Goal: Obtain resource: Obtain resource

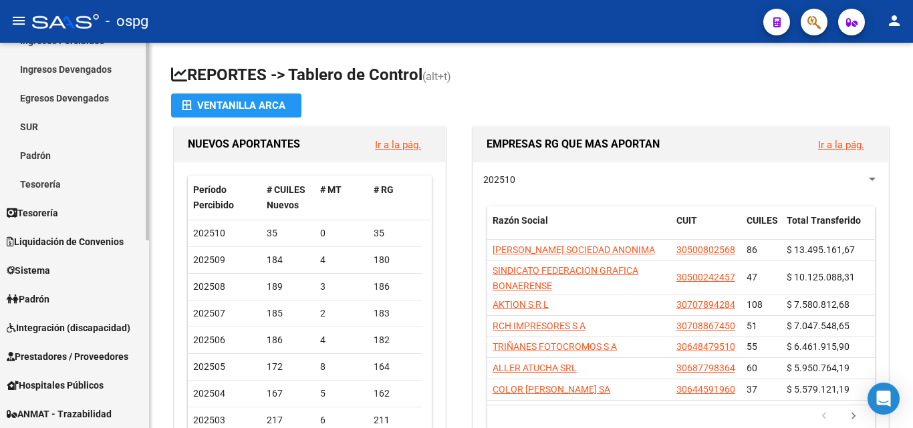
scroll to position [200, 0]
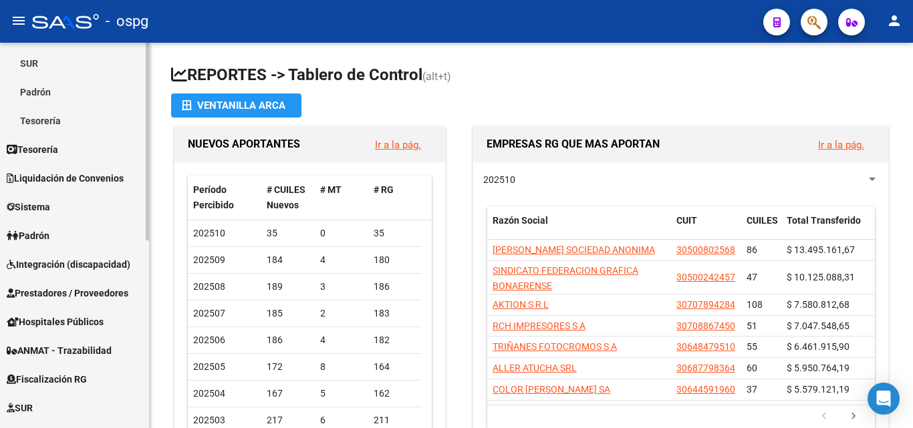
click at [107, 289] on span "Prestadores / Proveedores" at bounding box center [68, 293] width 122 height 15
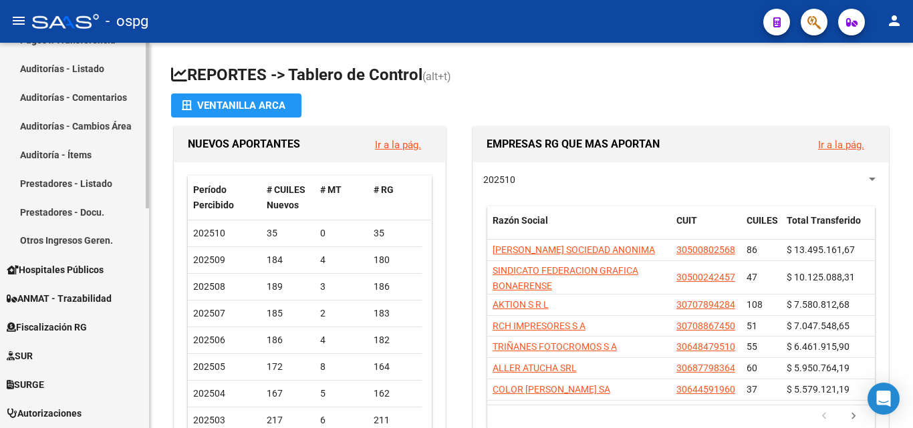
scroll to position [401, 0]
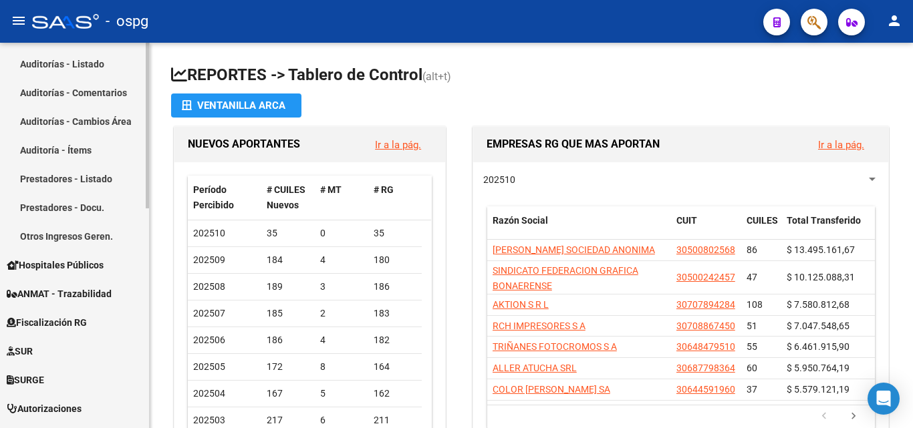
click at [90, 268] on span "Hospitales Públicos" at bounding box center [55, 265] width 97 height 15
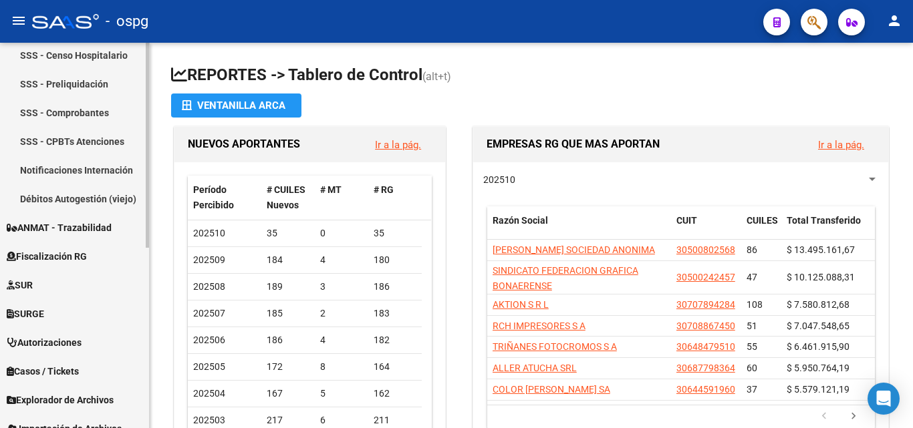
scroll to position [271, 0]
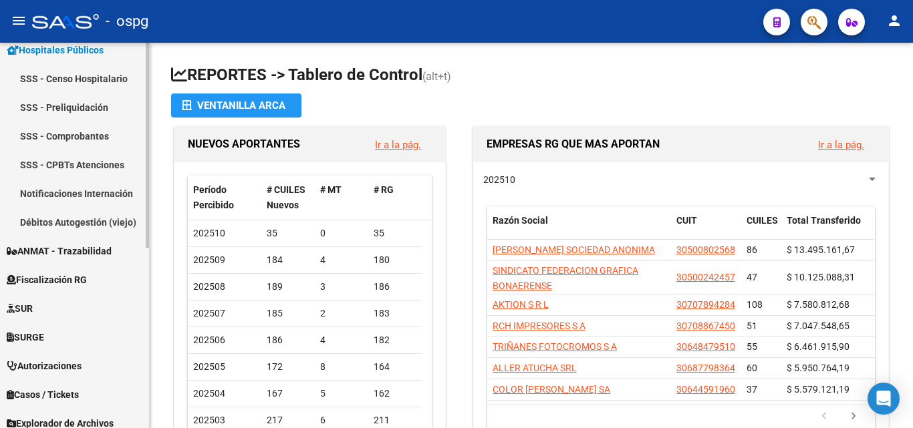
click at [100, 130] on link "SSS - Comprobantes" at bounding box center [74, 136] width 149 height 29
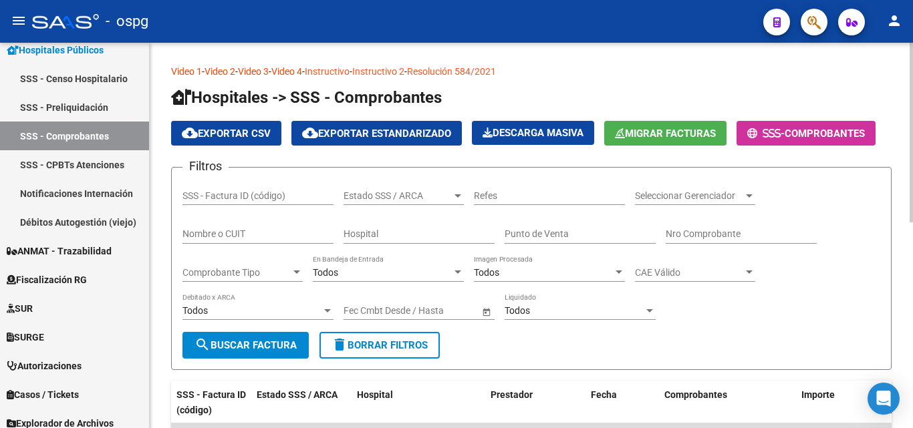
click at [232, 239] on input "Nombre o CUIT" at bounding box center [257, 234] width 151 height 11
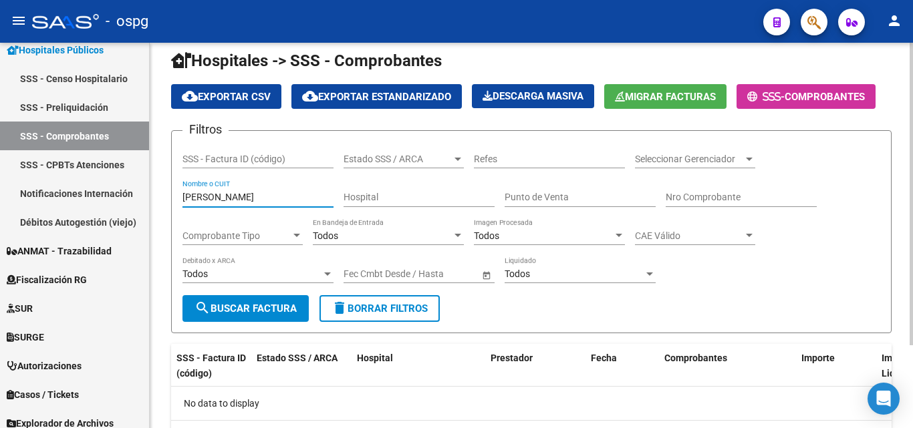
scroll to position [106, 0]
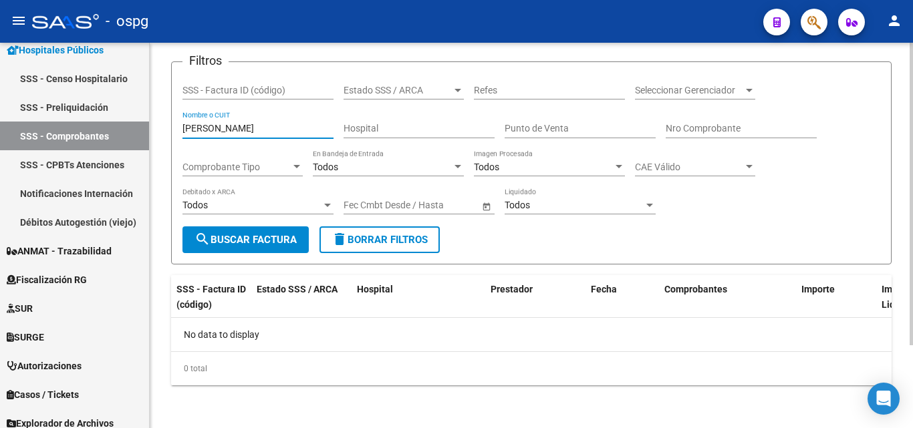
click at [187, 130] on input "[PERSON_NAME]" at bounding box center [257, 128] width 151 height 11
drag, startPoint x: 230, startPoint y: 126, endPoint x: 186, endPoint y: 133, distance: 44.1
click at [186, 133] on div "[PERSON_NAME] Nombre o CUIT" at bounding box center [257, 125] width 151 height 27
drag, startPoint x: 269, startPoint y: 130, endPoint x: 35, endPoint y: 126, distance: 233.9
click at [35, 126] on mat-sidenav-container "Firma Express Inicio Calendario SSS Instructivos Contacto OS Reportes Tablero d…" at bounding box center [456, 236] width 913 height 386
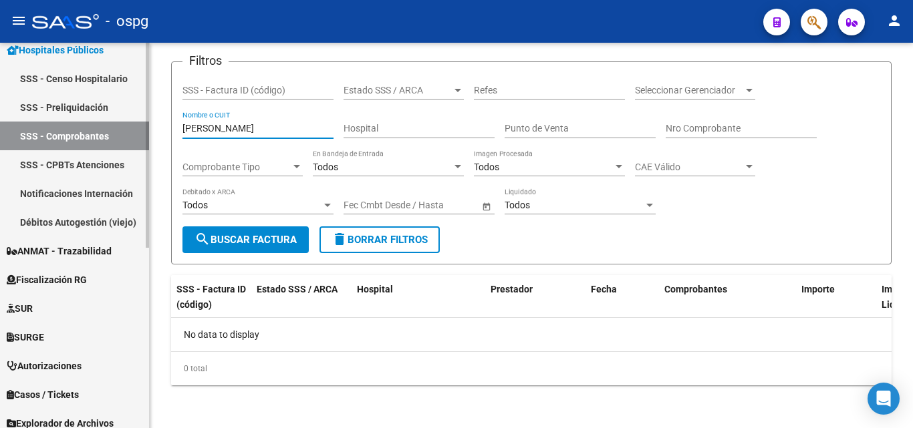
paste input "30615915544"
type input "30615915544"
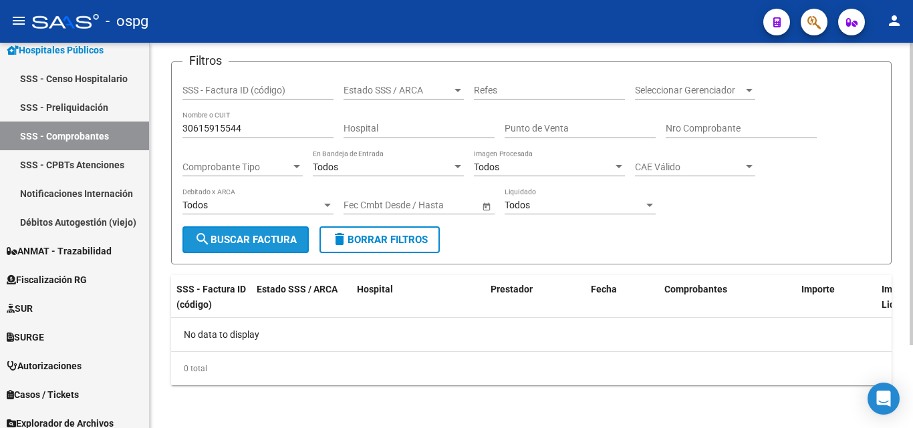
click at [247, 235] on span "search Buscar Factura" at bounding box center [245, 240] width 102 height 12
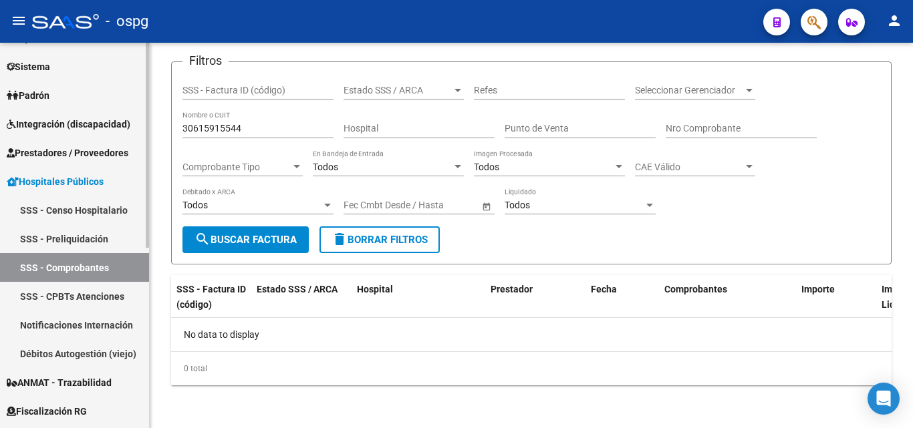
scroll to position [0, 0]
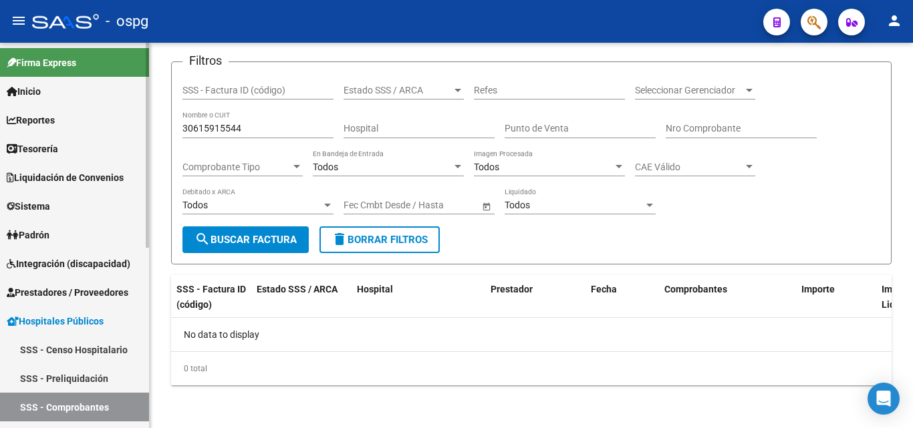
click at [76, 287] on span "Prestadores / Proveedores" at bounding box center [68, 292] width 122 height 15
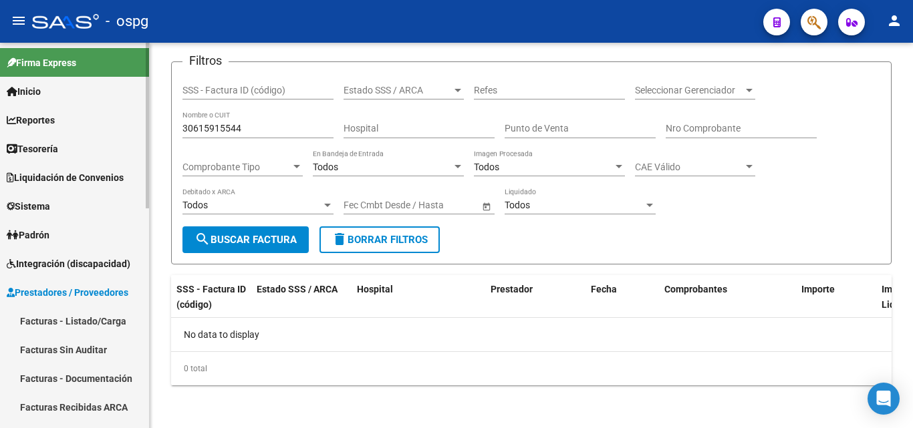
scroll to position [67, 0]
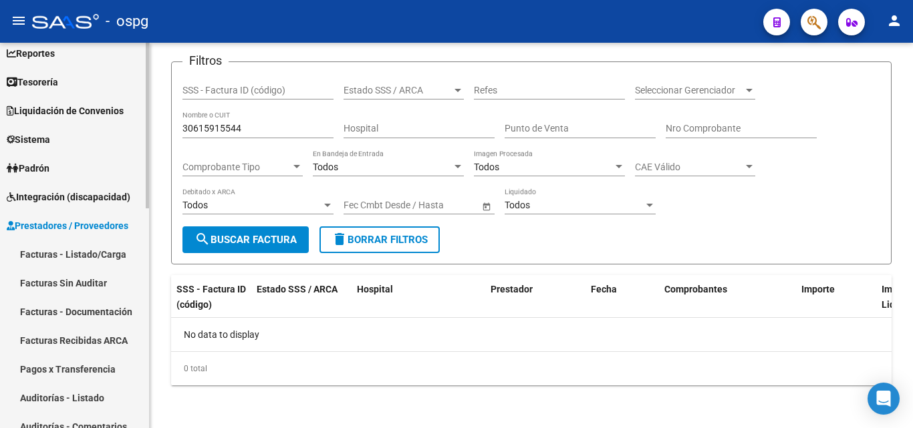
click at [94, 305] on link "Facturas - Documentación" at bounding box center [74, 311] width 149 height 29
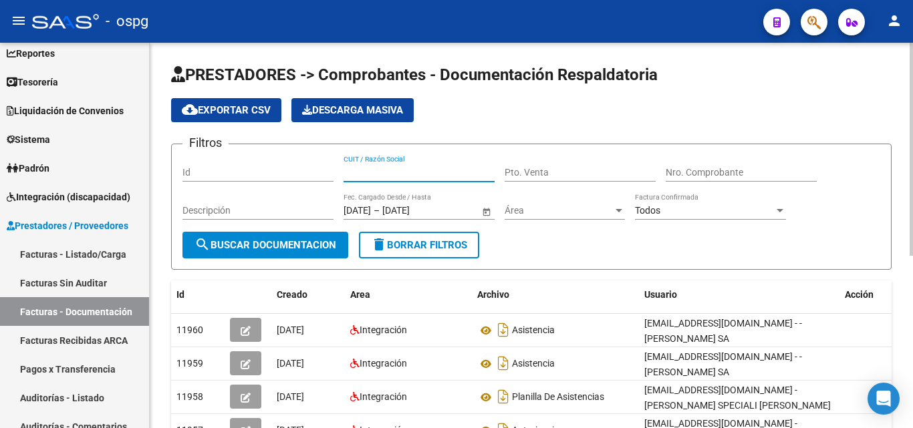
click at [432, 170] on input "CUIT / Razón Social" at bounding box center [418, 172] width 151 height 11
paste input "30615915544"
type input "30615915544"
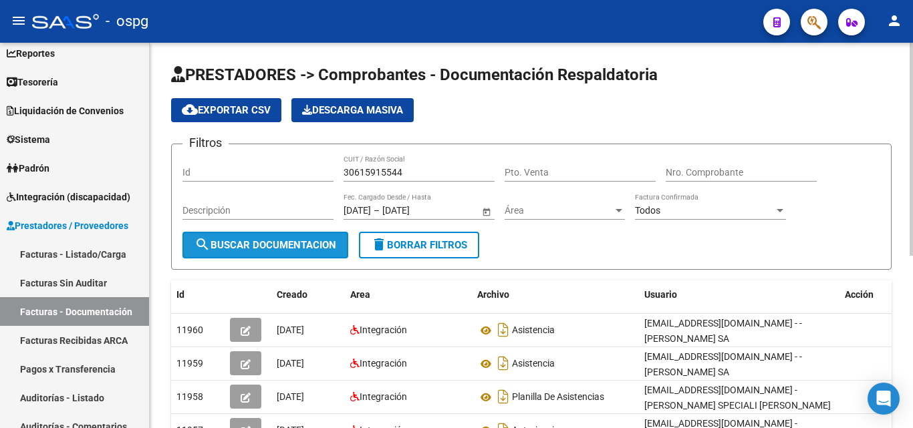
click at [305, 243] on span "search Buscar Documentacion" at bounding box center [265, 245] width 142 height 12
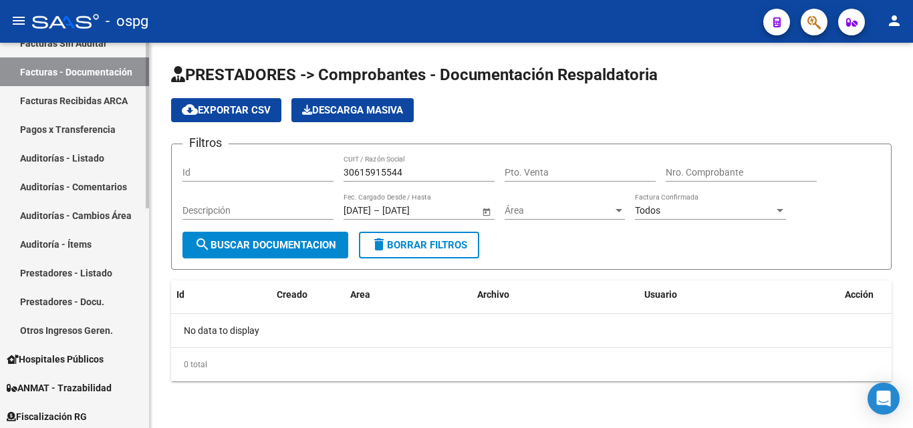
scroll to position [334, 0]
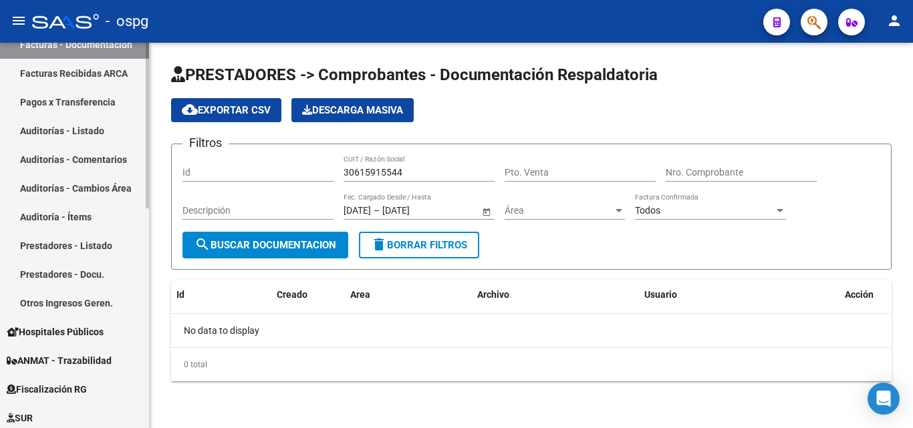
click at [112, 332] on link "Hospitales Públicos" at bounding box center [74, 331] width 149 height 29
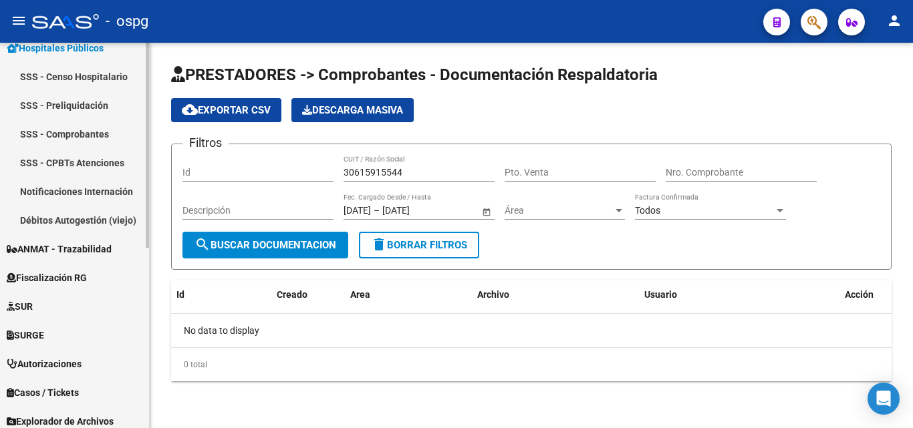
scroll to position [200, 0]
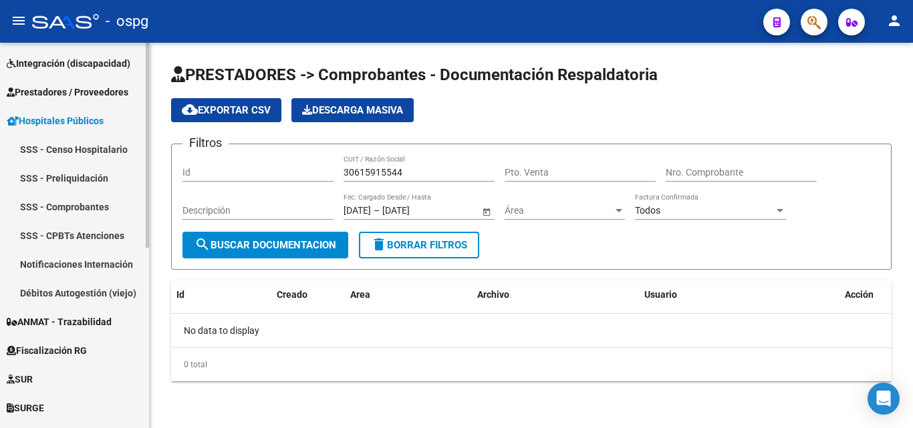
click at [100, 215] on link "SSS - Comprobantes" at bounding box center [74, 206] width 149 height 29
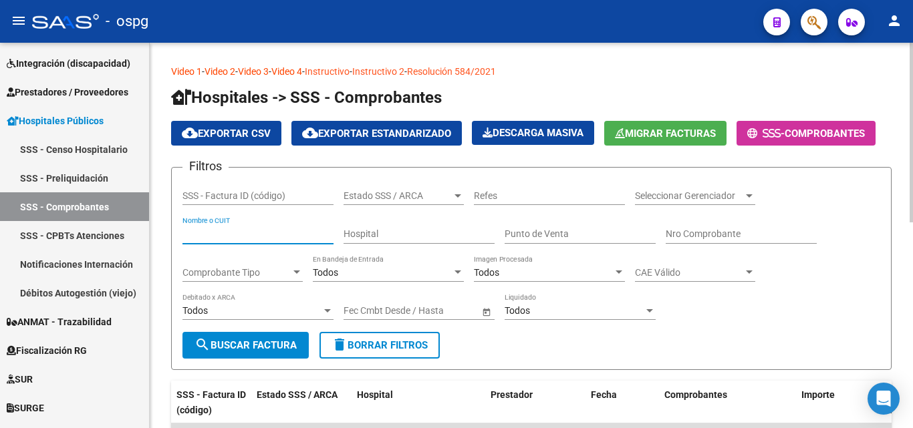
click at [287, 233] on input "Nombre o CUIT" at bounding box center [257, 234] width 151 height 11
paste input "30615915544"
type input "30615915544"
click at [231, 343] on span "search Buscar Factura" at bounding box center [245, 345] width 102 height 12
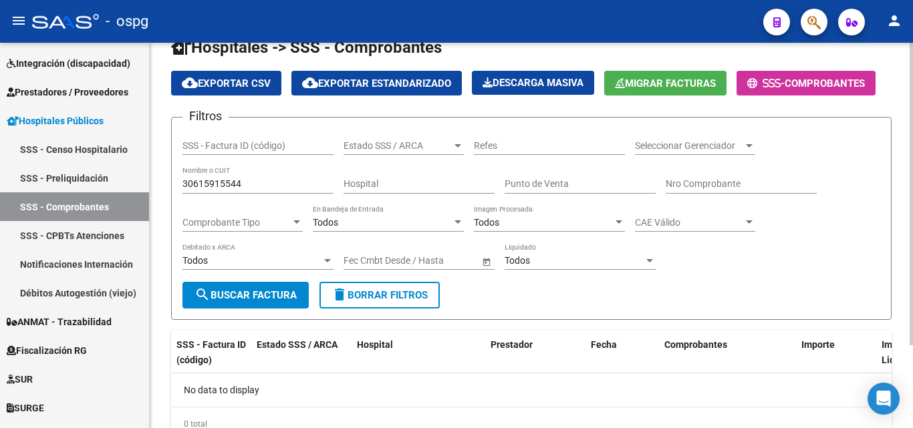
scroll to position [106, 0]
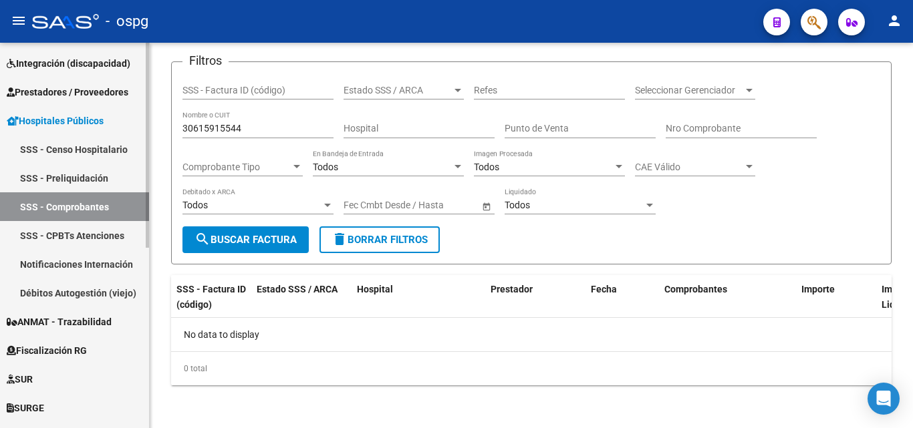
click at [94, 85] on span "Prestadores / Proveedores" at bounding box center [68, 92] width 122 height 15
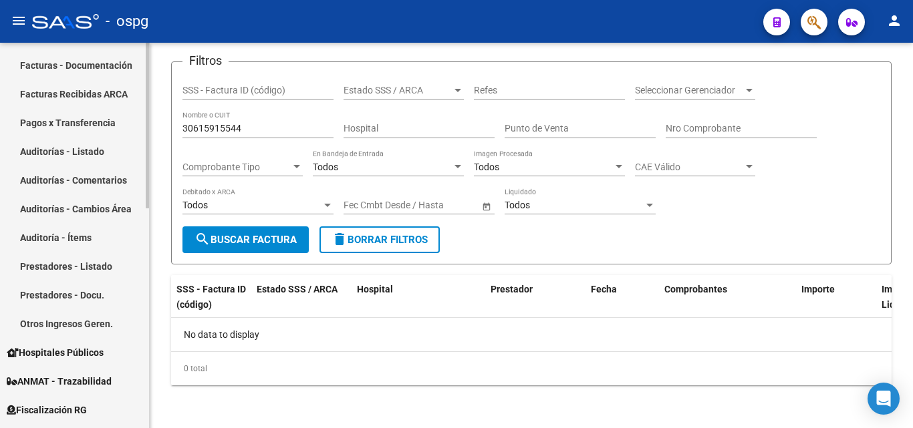
scroll to position [334, 0]
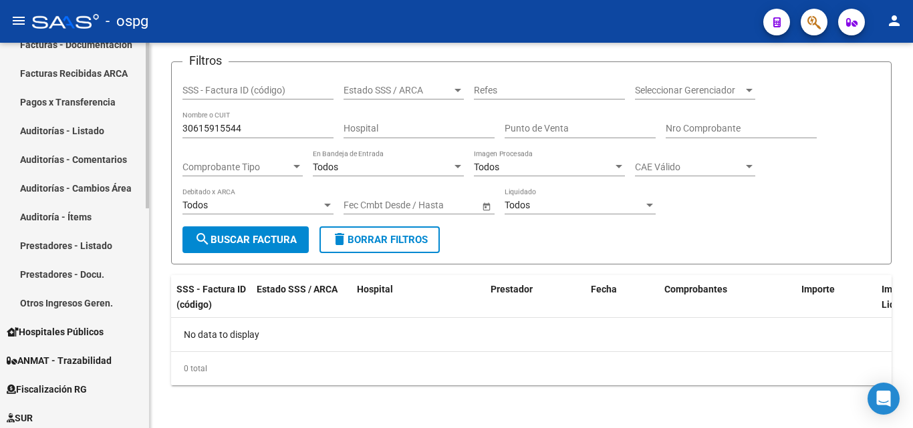
click at [95, 273] on link "Prestadores - Docu." at bounding box center [74, 274] width 149 height 29
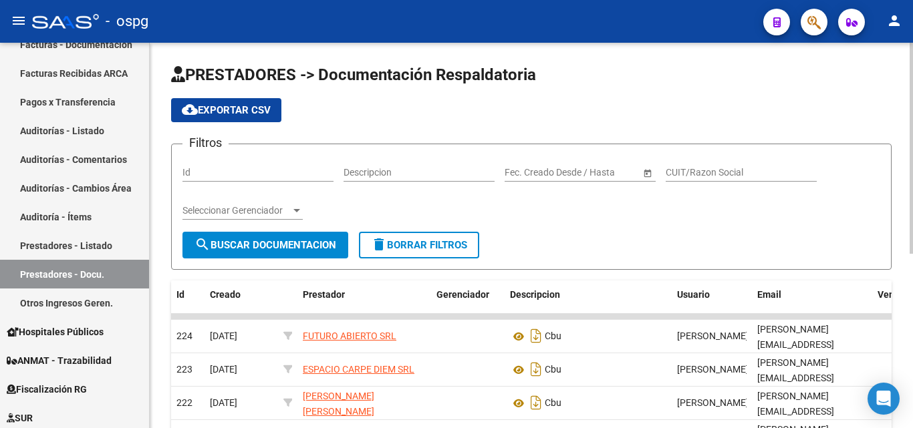
click at [697, 169] on input "CUIT/Razon Social" at bounding box center [741, 172] width 151 height 11
paste input "30615915544"
type input "30615915544"
click at [275, 234] on button "search Buscar Documentacion" at bounding box center [265, 245] width 166 height 27
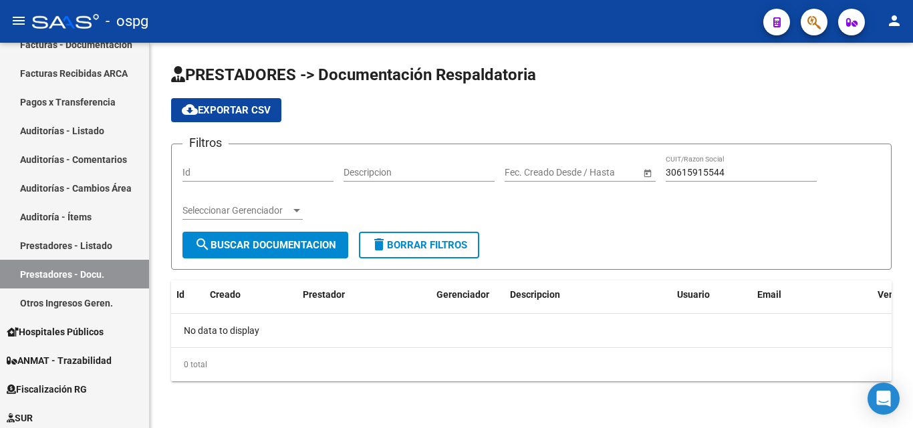
click at [583, 172] on input "text" at bounding box center [597, 172] width 65 height 11
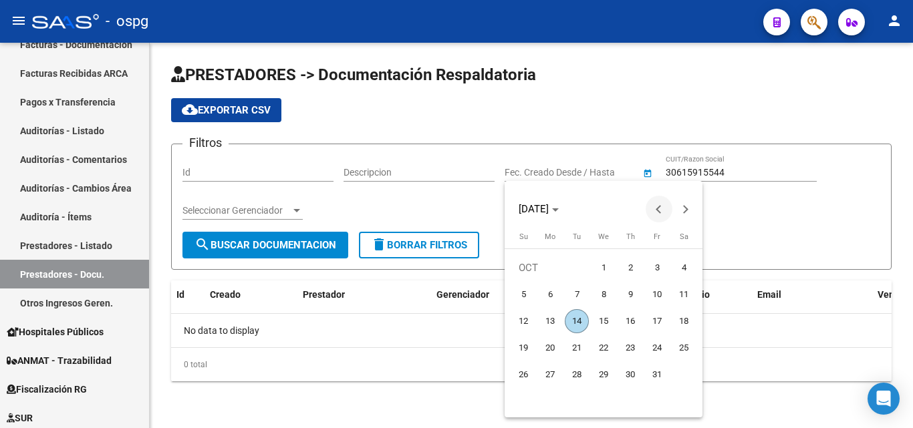
click at [656, 209] on button "Previous month" at bounding box center [659, 209] width 27 height 27
click at [655, 209] on button "Previous month" at bounding box center [659, 209] width 27 height 27
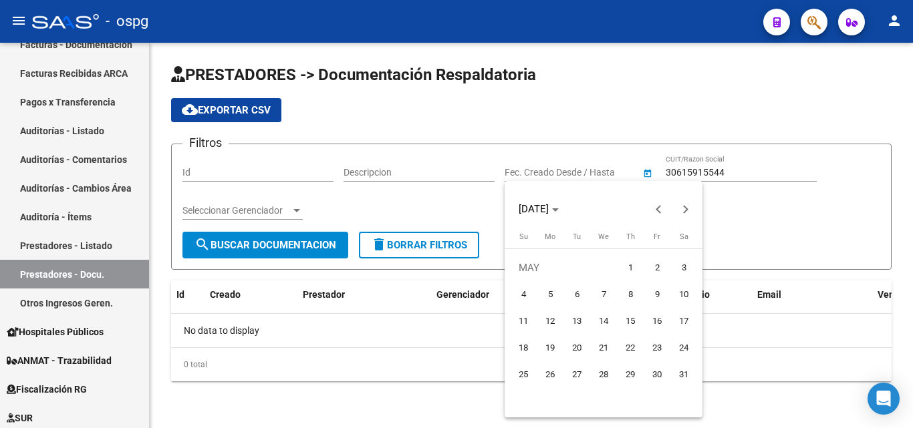
click at [626, 265] on span "1" at bounding box center [630, 268] width 24 height 24
type input "[DATE]"
click at [683, 207] on button "Next month" at bounding box center [685, 209] width 27 height 27
click at [681, 208] on button "Next month" at bounding box center [685, 209] width 27 height 27
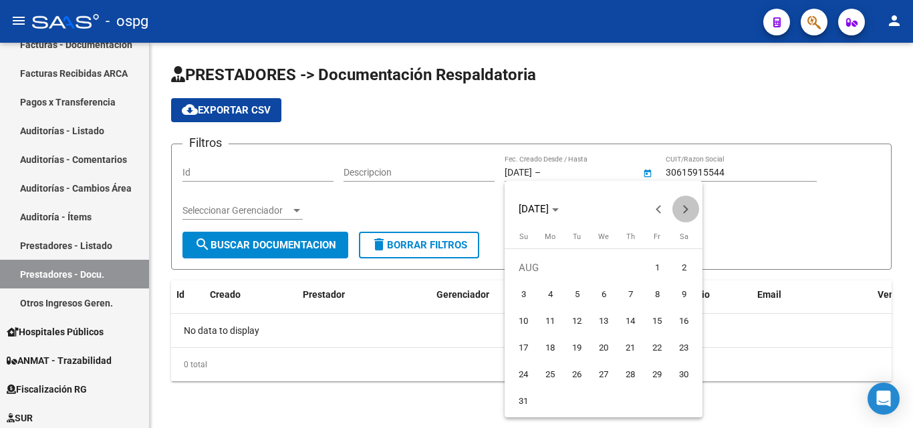
click at [681, 209] on button "Next month" at bounding box center [685, 209] width 27 height 27
click at [680, 210] on button "Next month" at bounding box center [685, 209] width 27 height 27
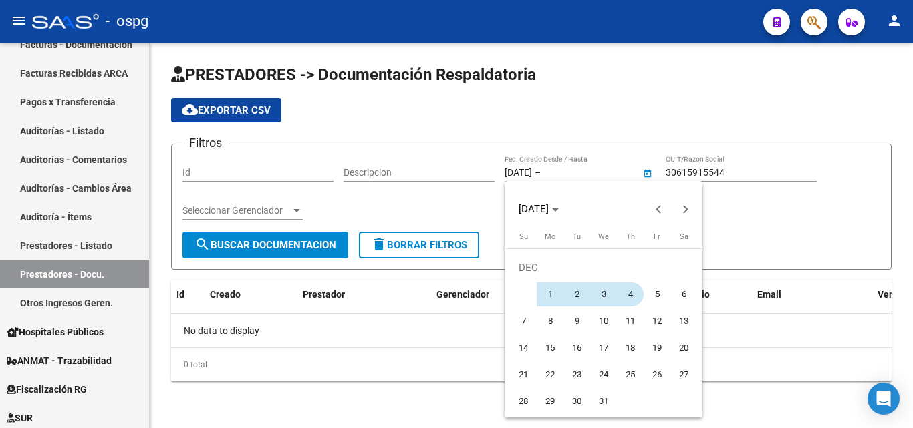
click at [643, 294] on button "4" at bounding box center [630, 294] width 27 height 27
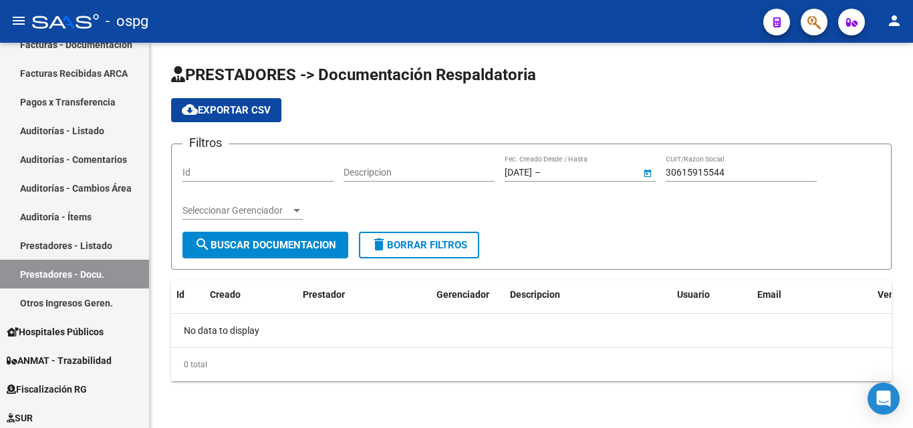
type input "[DATE]"
click at [285, 249] on span "search Buscar Documentacion" at bounding box center [265, 245] width 142 height 12
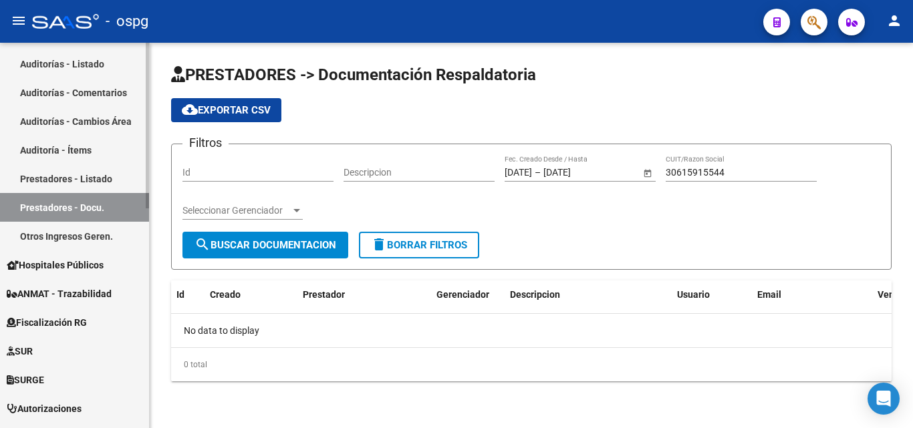
click at [114, 263] on link "Hospitales Públicos" at bounding box center [74, 265] width 149 height 29
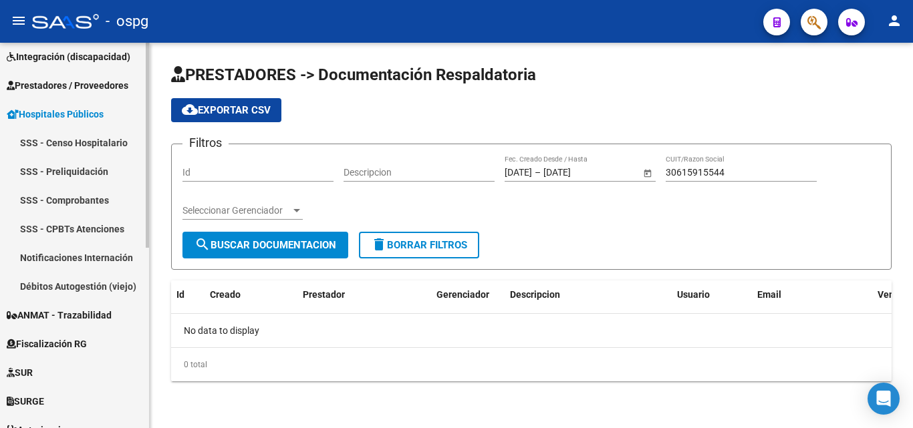
scroll to position [204, 0]
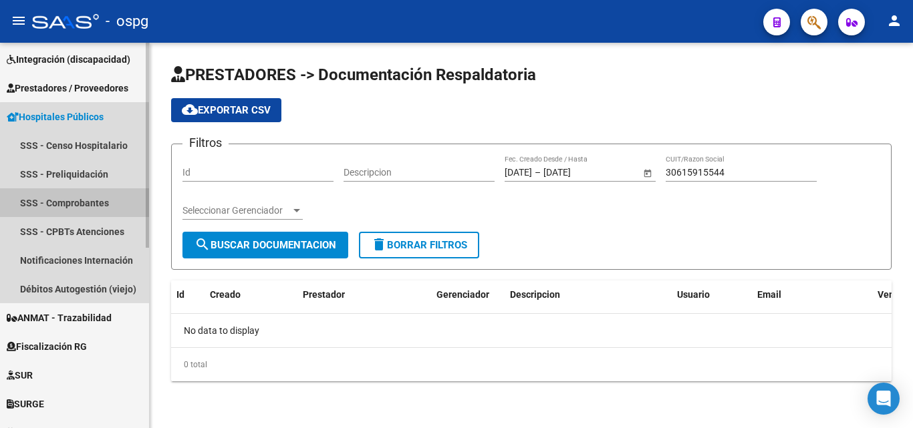
click at [97, 204] on link "SSS - Comprobantes" at bounding box center [74, 202] width 149 height 29
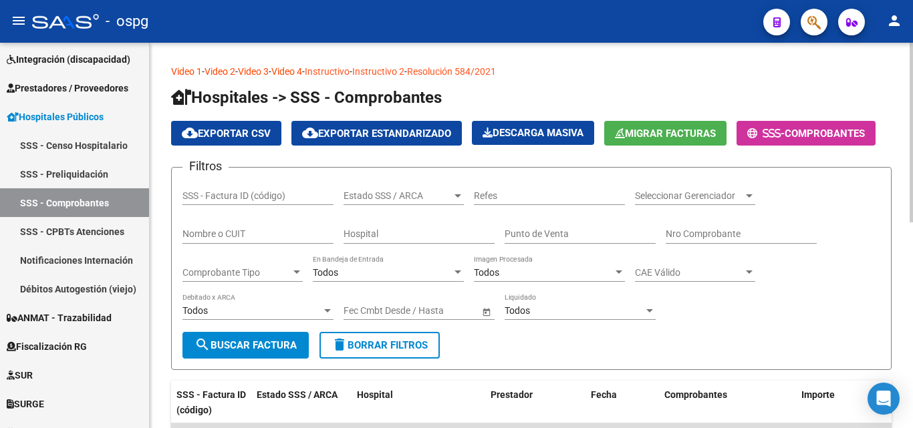
click at [562, 311] on div "Todos" at bounding box center [574, 310] width 139 height 11
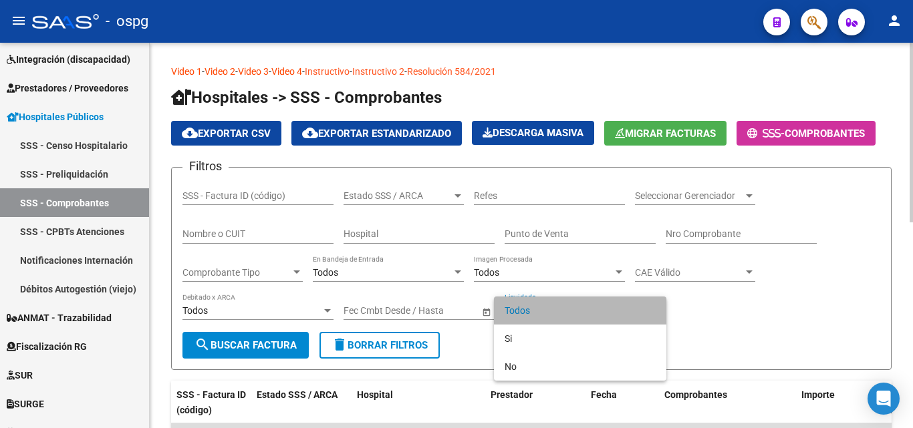
click at [562, 311] on span "Todos" at bounding box center [580, 311] width 151 height 28
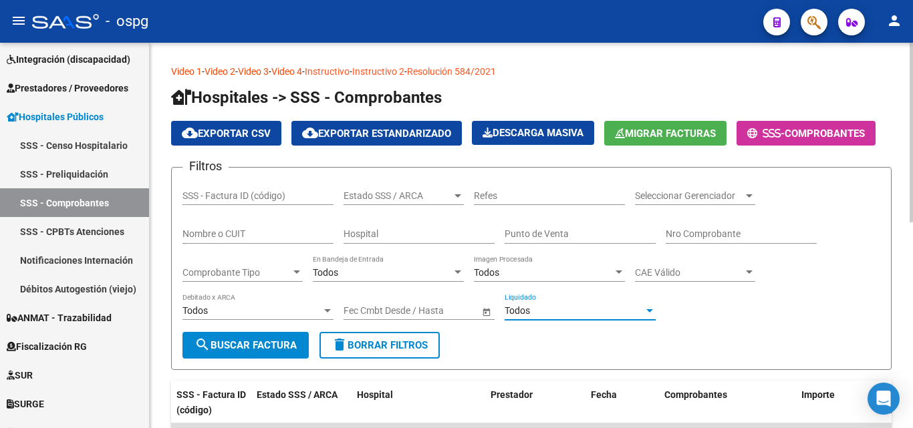
click at [300, 307] on div "Todos" at bounding box center [251, 310] width 139 height 11
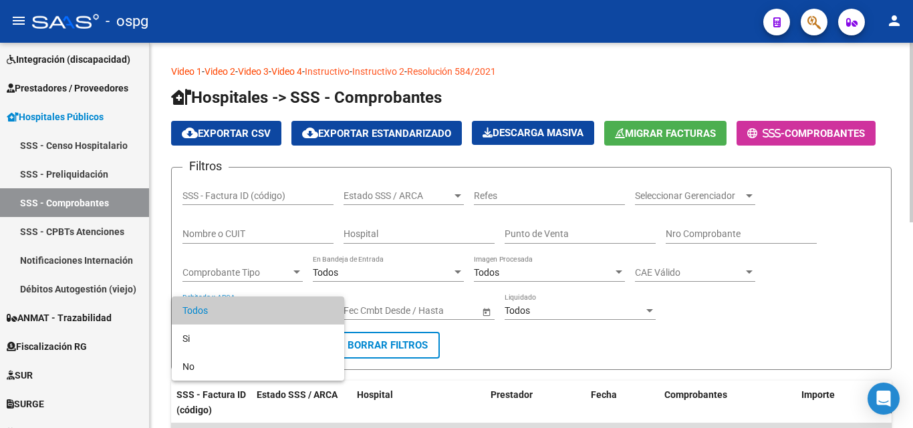
click at [300, 307] on span "Todos" at bounding box center [257, 311] width 151 height 28
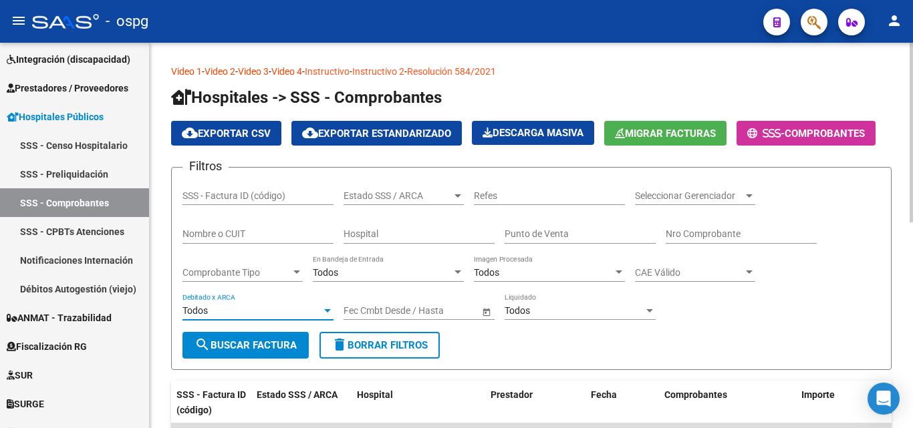
click at [283, 231] on input "Nombre o CUIT" at bounding box center [257, 234] width 151 height 11
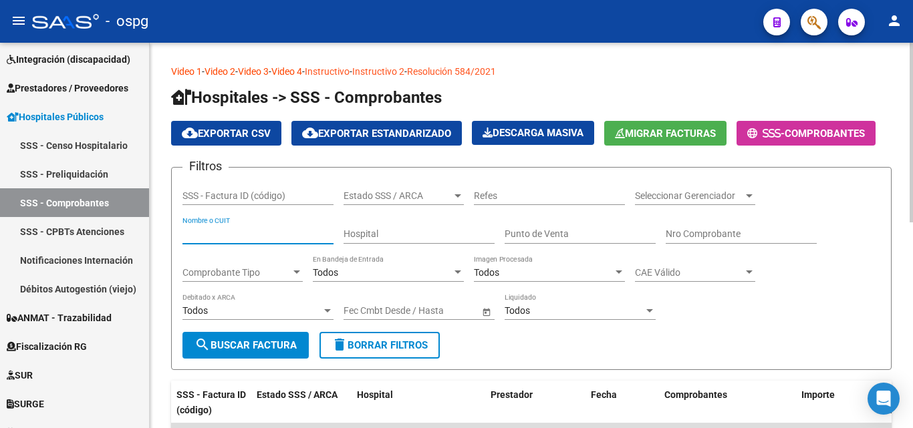
paste input "30615915544"
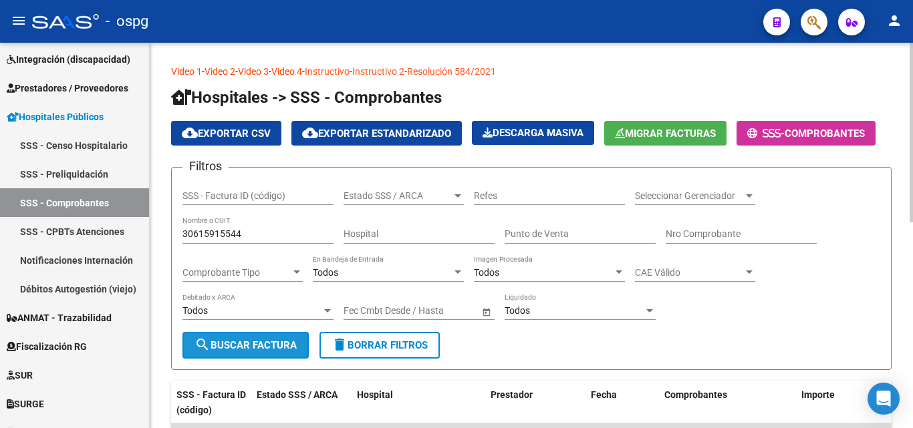
click at [263, 339] on span "search Buscar Factura" at bounding box center [245, 345] width 102 height 12
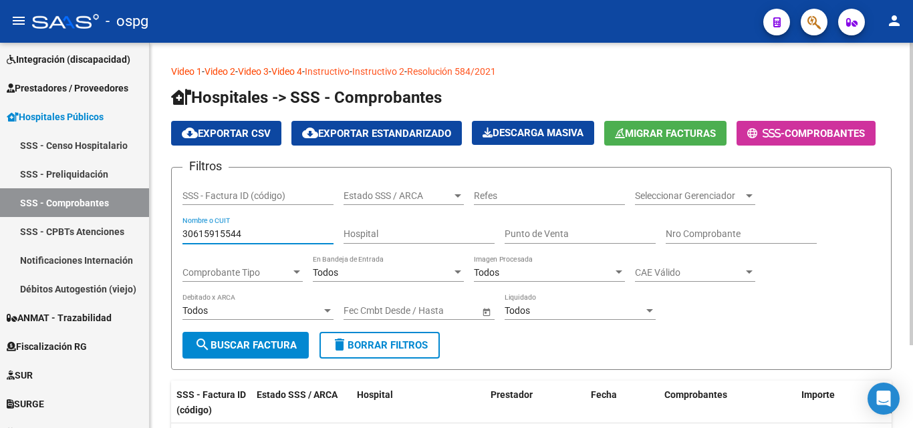
click at [202, 231] on input "30615915544" at bounding box center [257, 234] width 151 height 11
click at [191, 231] on input "30615915544" at bounding box center [257, 234] width 151 height 11
click at [237, 233] on input "30-615915544" at bounding box center [257, 234] width 151 height 11
type input "30-61591554-4"
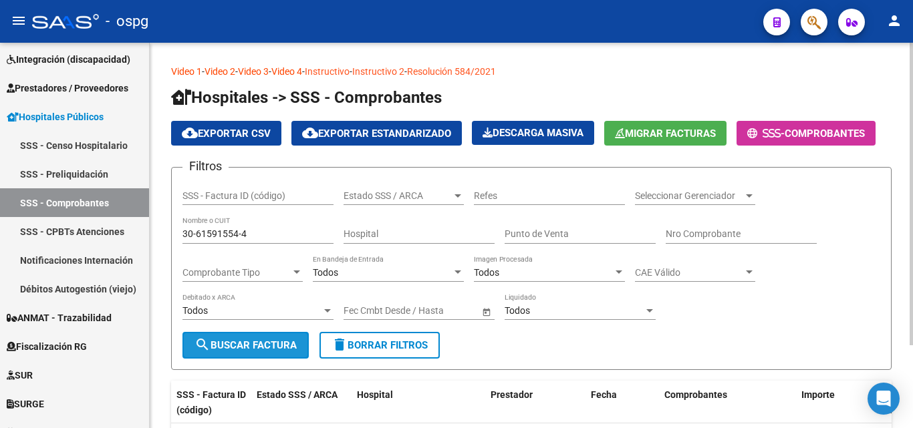
click at [259, 339] on span "search Buscar Factura" at bounding box center [245, 345] width 102 height 12
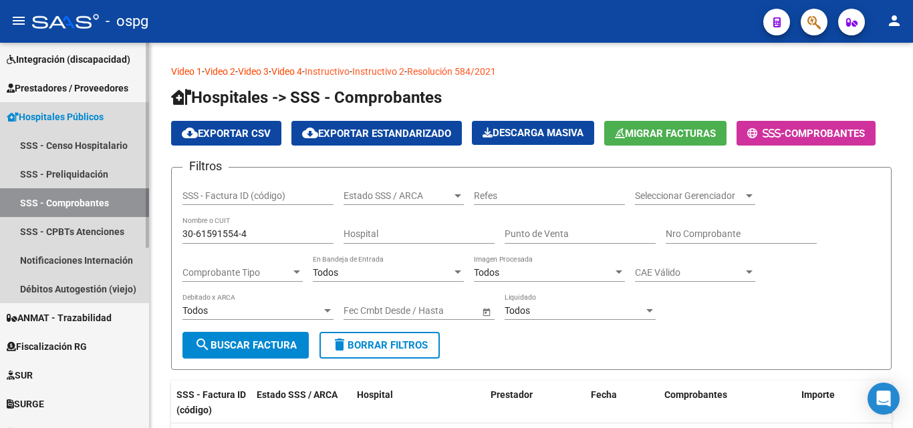
click at [75, 202] on link "SSS - Comprobantes" at bounding box center [74, 202] width 149 height 29
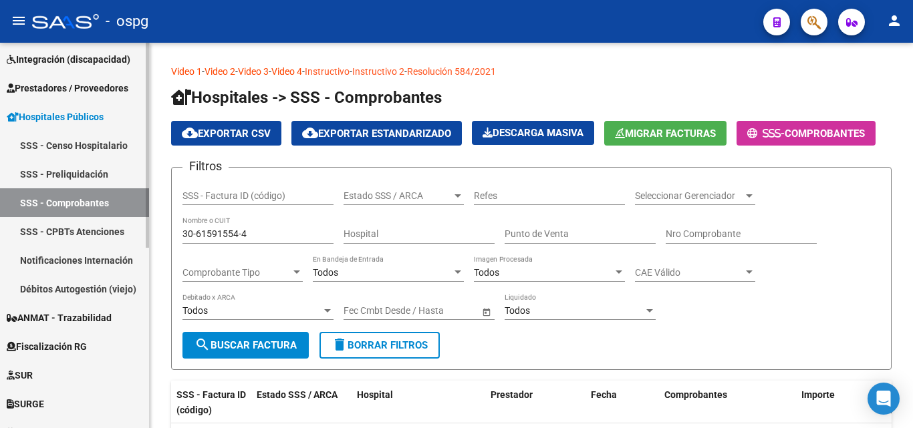
click at [84, 93] on span "Prestadores / Proveedores" at bounding box center [68, 88] width 122 height 15
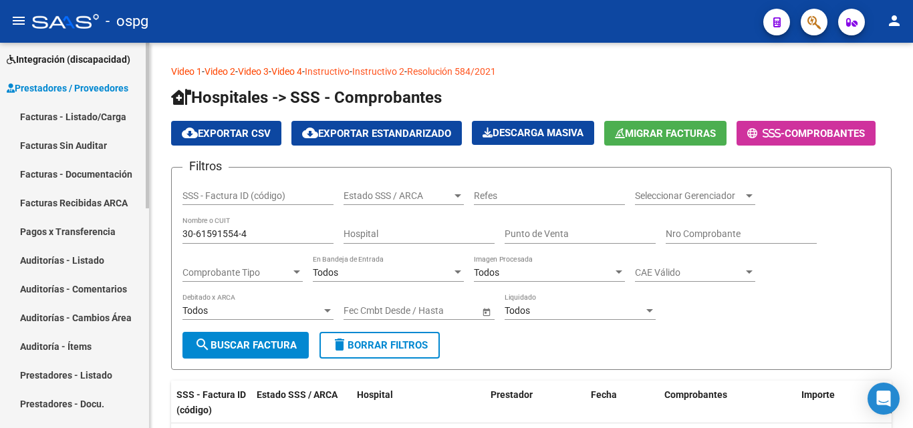
click at [79, 170] on link "Facturas - Documentación" at bounding box center [74, 174] width 149 height 29
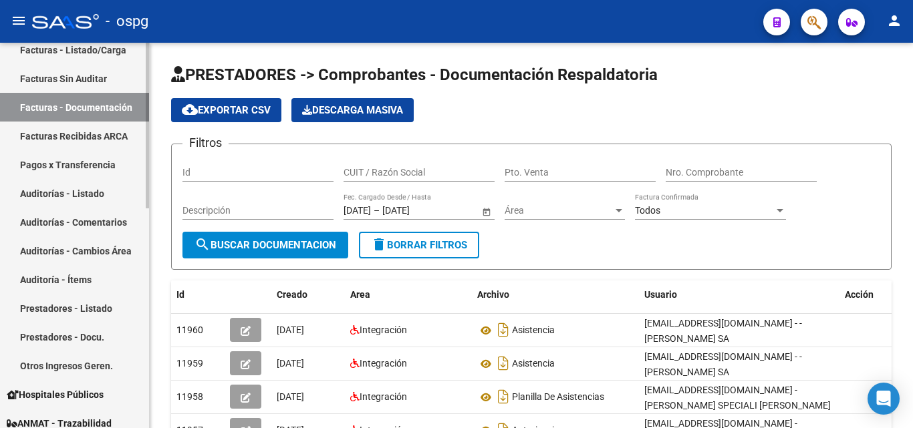
scroll to position [338, 0]
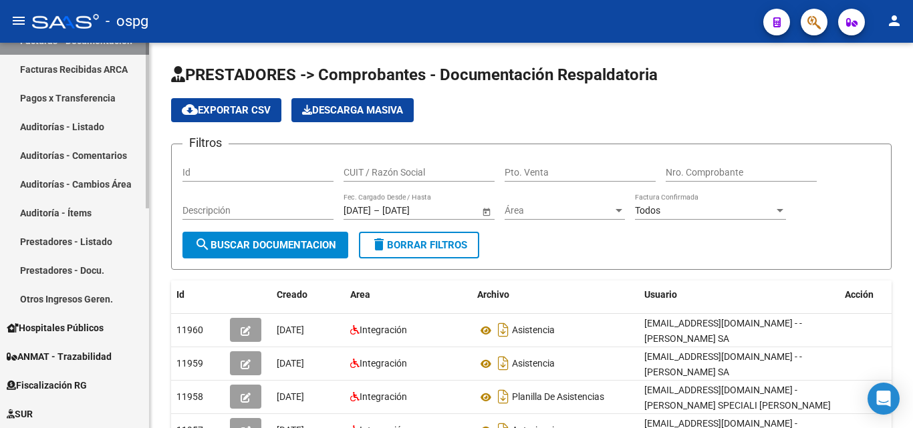
click at [94, 263] on link "Prestadores - Docu." at bounding box center [74, 270] width 149 height 29
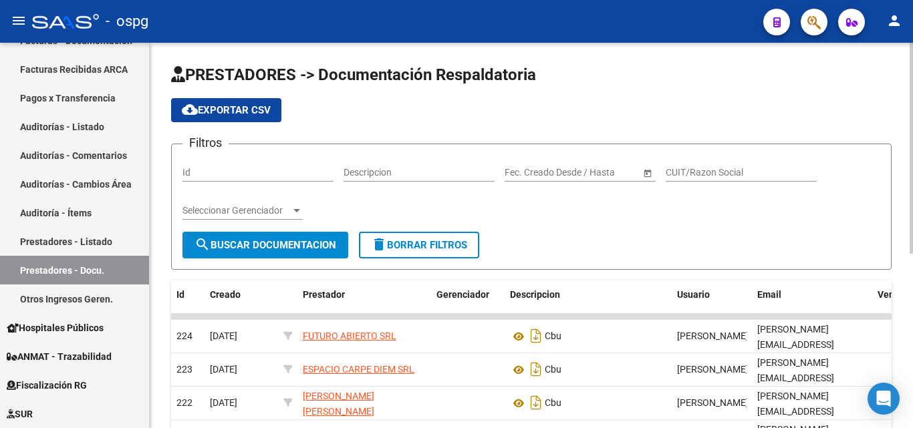
click at [717, 169] on input "CUIT/Razon Social" at bounding box center [741, 172] width 151 height 11
paste input "30615915544"
type input "30615915544"
click at [299, 245] on span "search Buscar Documentacion" at bounding box center [265, 245] width 142 height 12
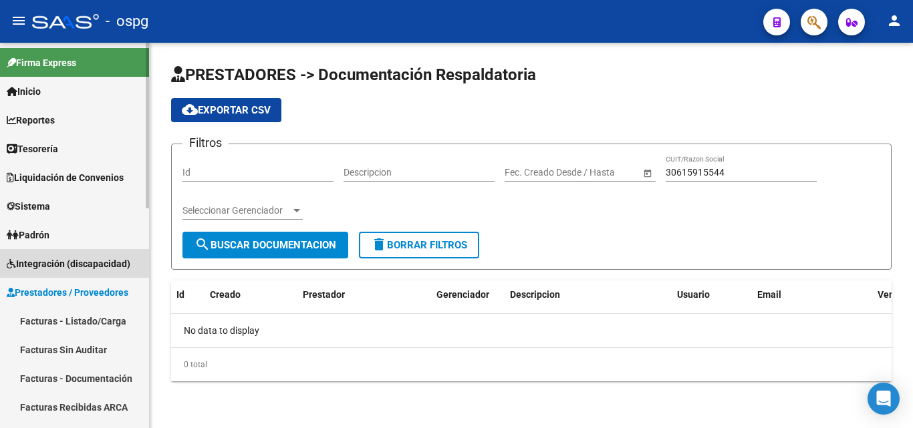
click at [77, 250] on link "Integración (discapacidad)" at bounding box center [74, 263] width 149 height 29
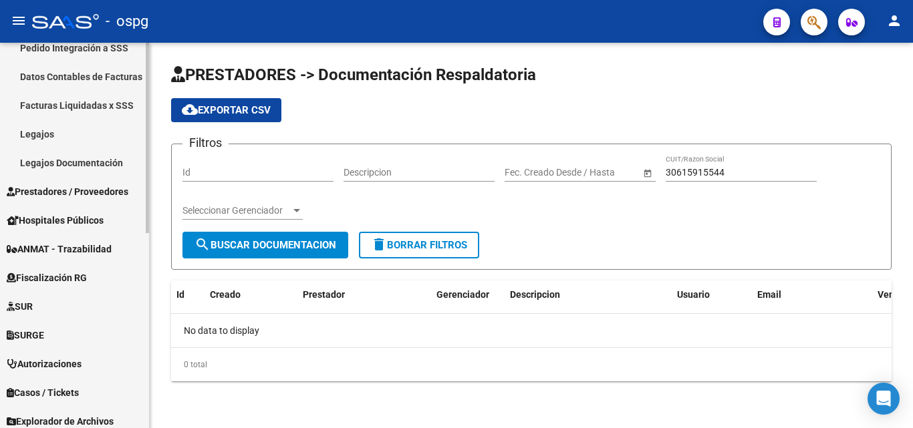
scroll to position [334, 0]
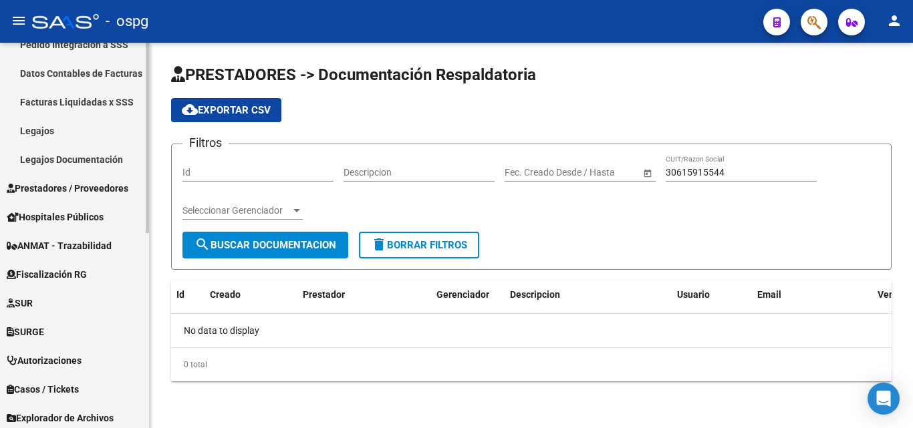
click at [88, 223] on span "Hospitales Públicos" at bounding box center [55, 217] width 97 height 15
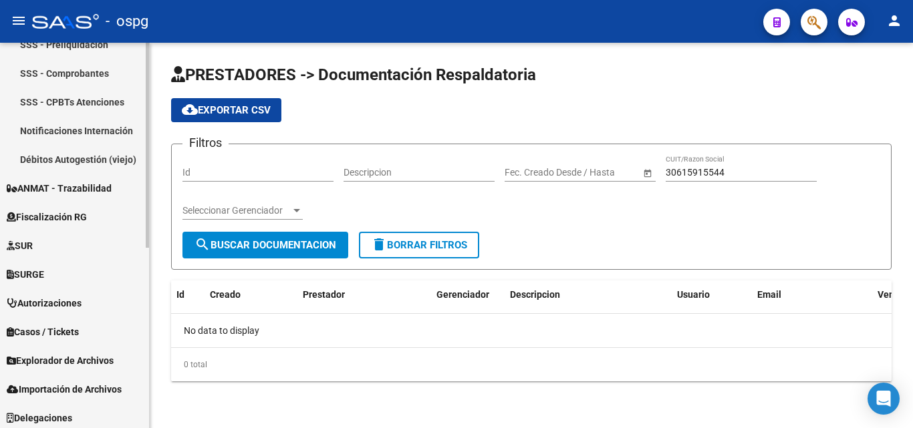
scroll to position [200, 0]
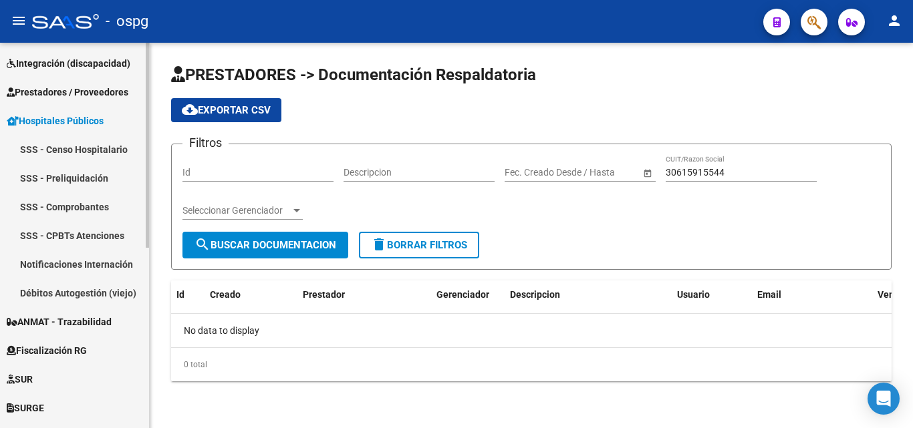
click at [92, 198] on link "SSS - Comprobantes" at bounding box center [74, 206] width 149 height 29
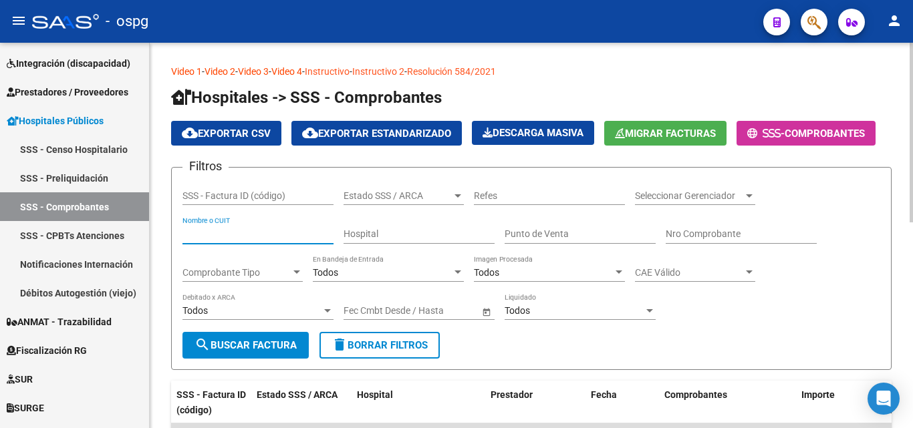
click at [245, 232] on input "Nombre o CUIT" at bounding box center [257, 234] width 151 height 11
paste input "30615915544"
type input "30615915544"
click at [255, 348] on span "search Buscar Factura" at bounding box center [245, 345] width 102 height 12
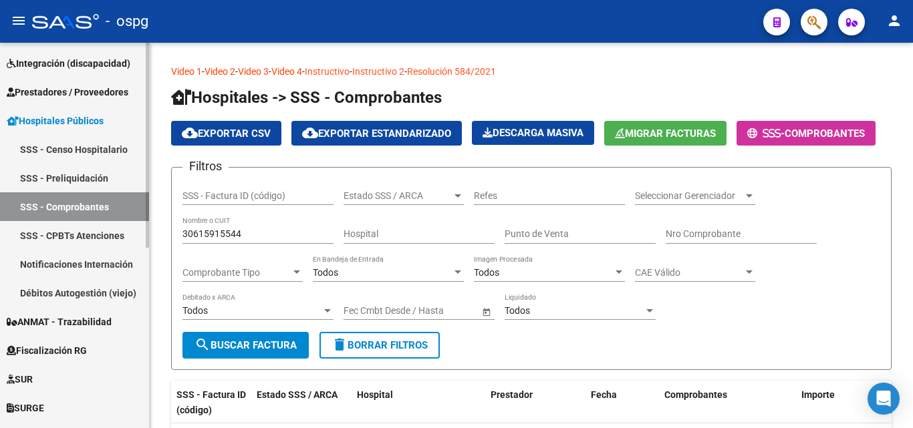
click at [96, 183] on link "SSS - Preliquidación" at bounding box center [74, 178] width 149 height 29
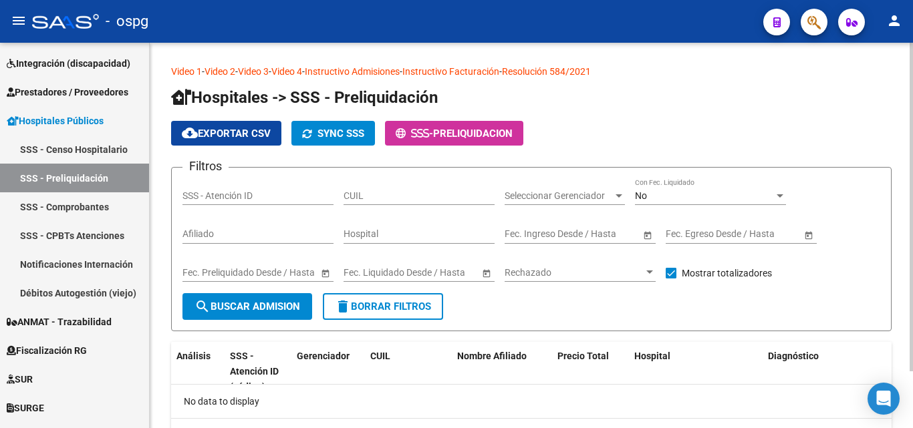
click at [411, 238] on input "Hospital" at bounding box center [418, 234] width 151 height 11
paste input "30615915544"
click at [287, 303] on span "search Buscar admision" at bounding box center [247, 307] width 106 height 12
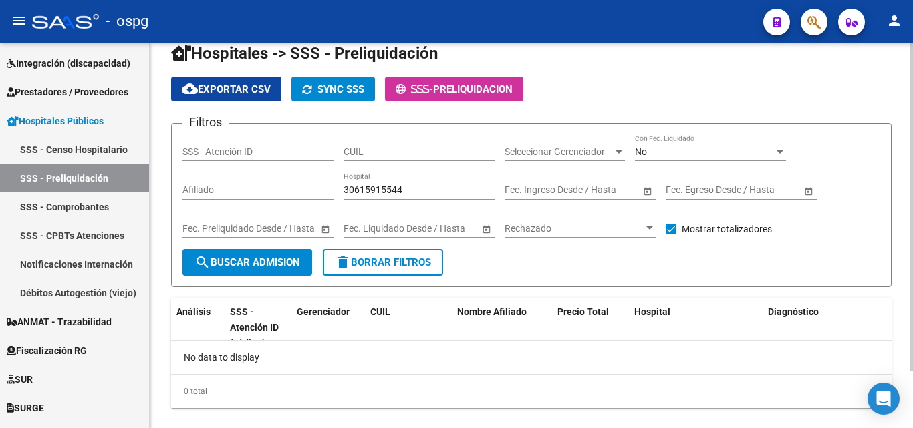
scroll to position [67, 0]
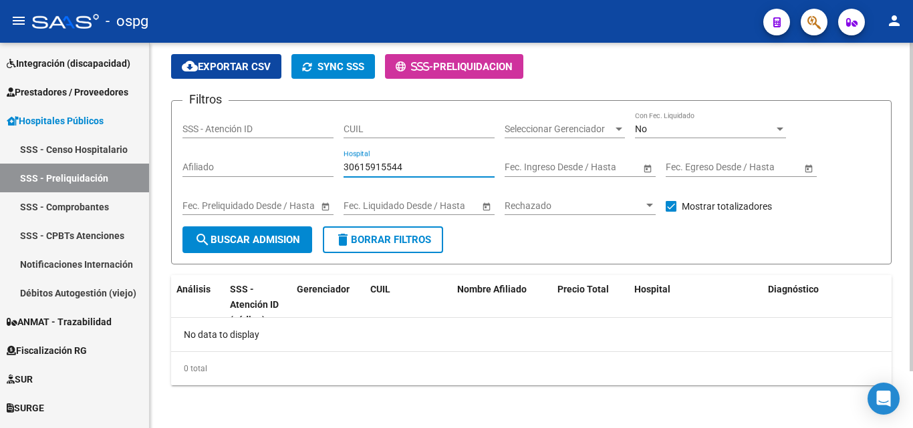
drag, startPoint x: 400, startPoint y: 172, endPoint x: 207, endPoint y: 174, distance: 192.5
click at [207, 174] on div "Filtros SSS - Atención ID CUIL Seleccionar Gerenciador Seleccionar Gerenciador …" at bounding box center [531, 169] width 698 height 115
type input "[PERSON_NAME]"
click at [38, 150] on link "SSS - Censo Hospitalario" at bounding box center [74, 149] width 149 height 29
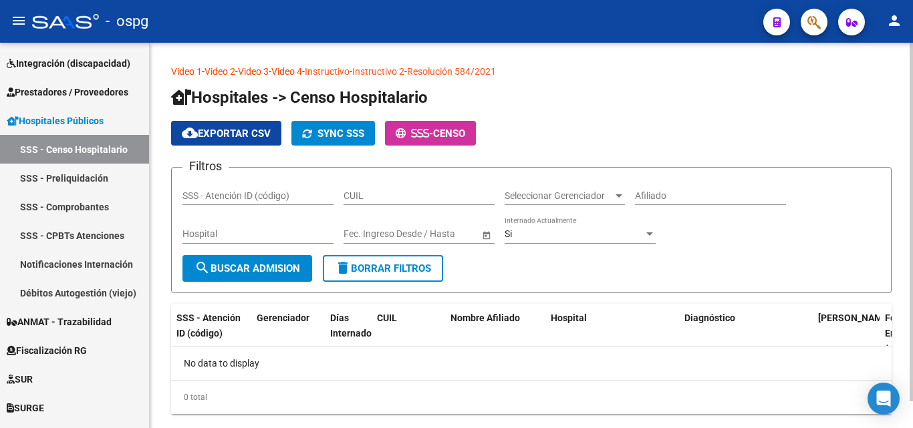
click at [396, 192] on input "CUIL" at bounding box center [418, 195] width 151 height 11
paste input "30615915544"
type input "30615915544"
click at [287, 266] on span "search Buscar admision" at bounding box center [247, 269] width 106 height 12
drag, startPoint x: 423, startPoint y: 194, endPoint x: 312, endPoint y: 198, distance: 111.0
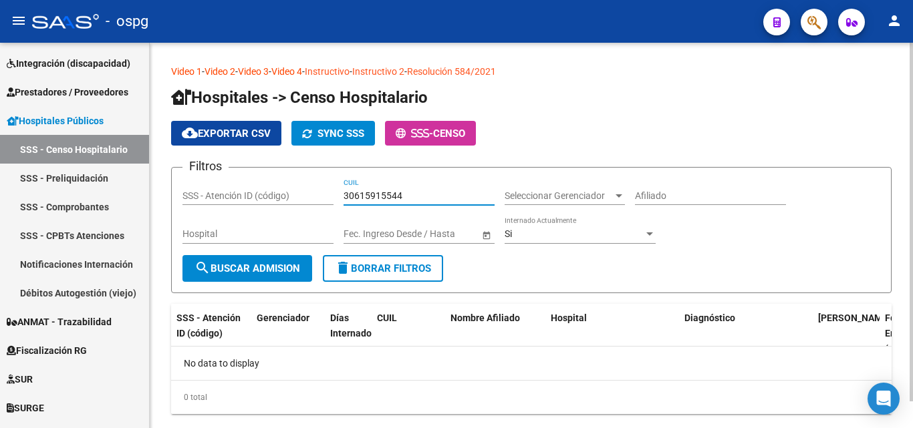
click at [312, 198] on div "Filtros SSS - Atención ID (código) 30615915544 CUIL Seleccionar Gerenciador Sel…" at bounding box center [531, 216] width 698 height 77
click at [545, 168] on form "Filtros SSS - Atención ID (código) CUIL Seleccionar Gerenciador Seleccionar Ger…" at bounding box center [531, 230] width 720 height 126
click at [252, 230] on input "Hospital" at bounding box center [257, 234] width 151 height 11
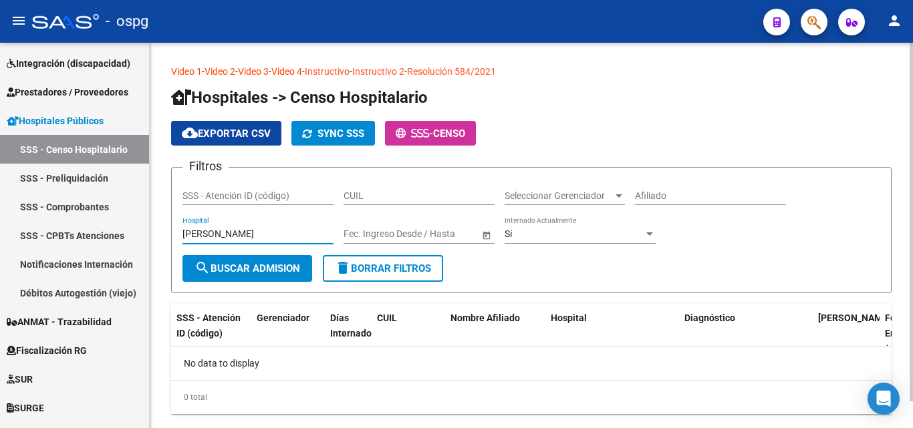
type input "[PERSON_NAME]"
click at [453, 232] on input "text" at bounding box center [436, 234] width 65 height 11
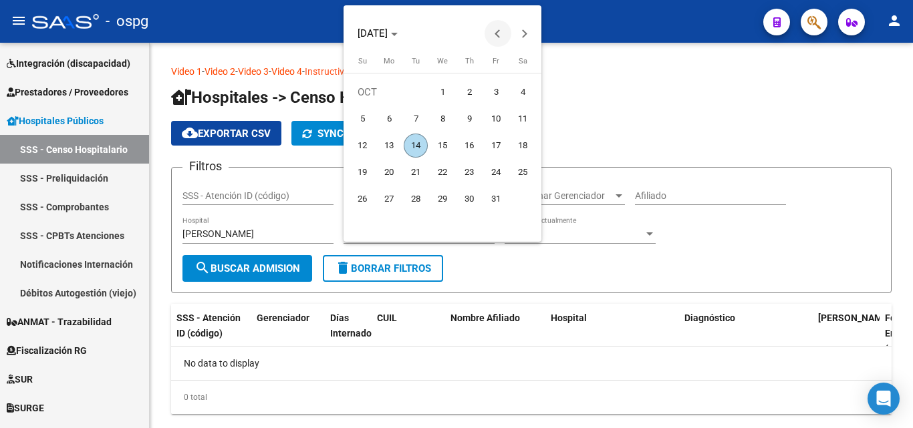
click at [493, 30] on span "Previous month" at bounding box center [498, 33] width 27 height 27
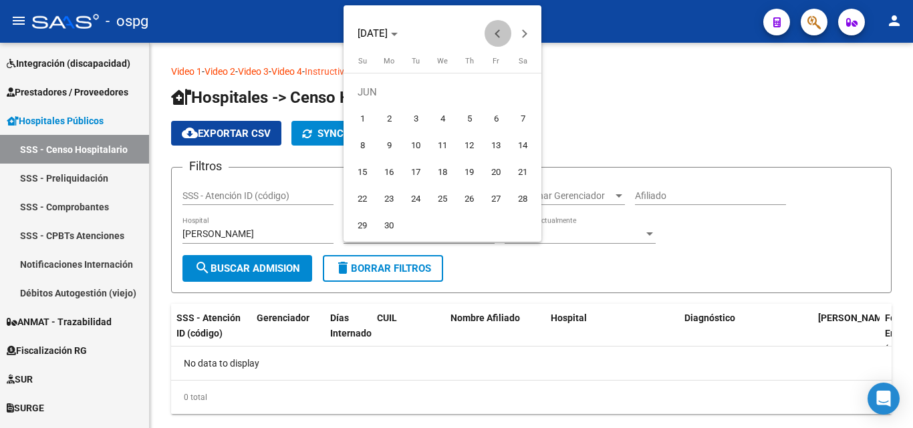
click at [493, 30] on span "Previous month" at bounding box center [498, 33] width 27 height 27
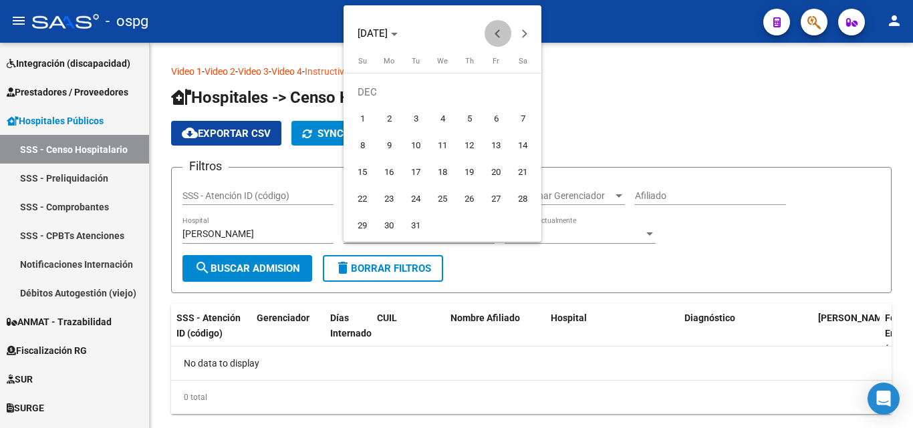
click at [493, 30] on span "Previous month" at bounding box center [498, 33] width 27 height 27
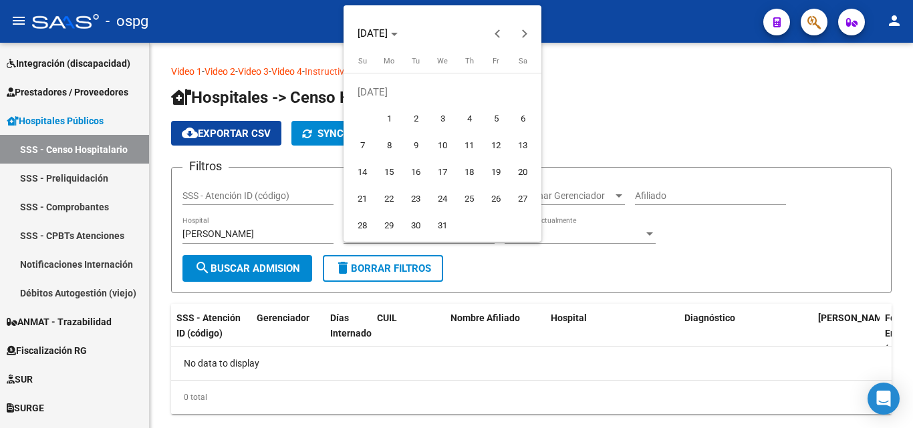
click at [450, 134] on button "10" at bounding box center [442, 145] width 27 height 27
type input "[DATE]"
click at [533, 28] on span "Next month" at bounding box center [524, 33] width 27 height 27
click at [532, 28] on span "Next month" at bounding box center [524, 33] width 27 height 27
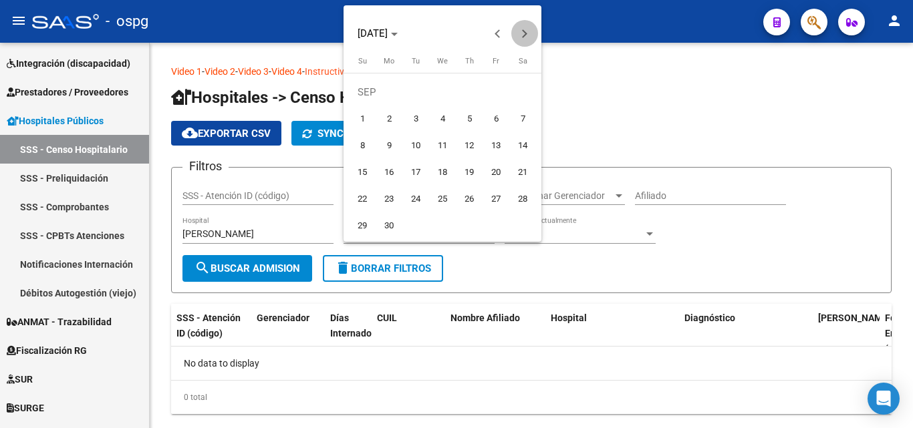
click at [532, 28] on span "Next month" at bounding box center [524, 33] width 27 height 27
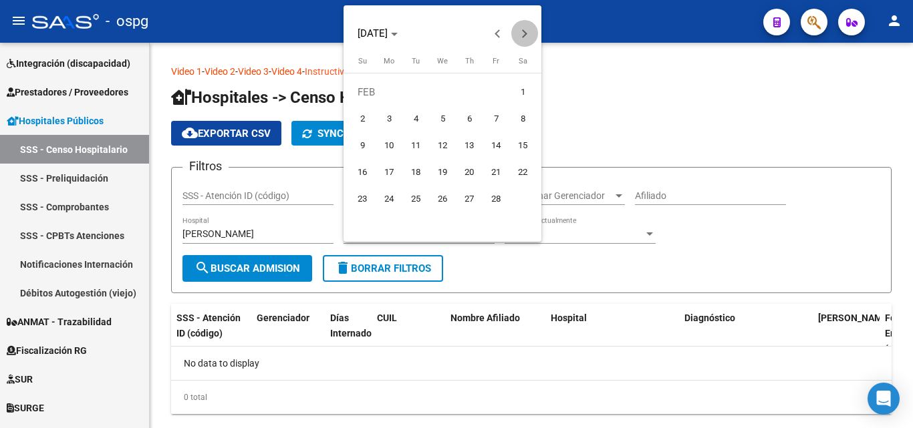
click at [532, 28] on span "Next month" at bounding box center [524, 33] width 27 height 27
click at [529, 33] on span "Next month" at bounding box center [524, 33] width 27 height 27
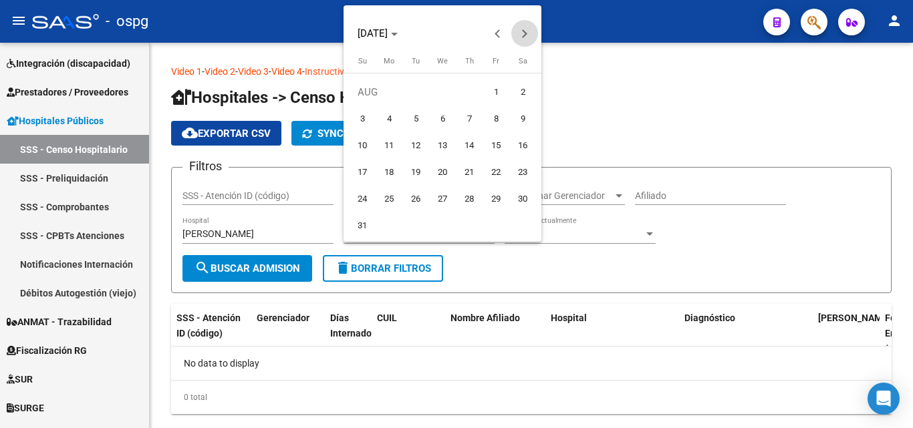
click at [530, 33] on span "Next month" at bounding box center [524, 33] width 27 height 27
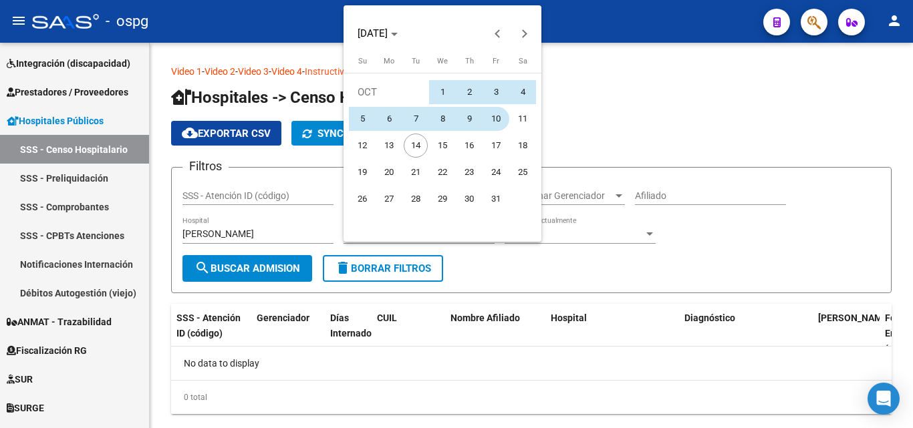
click at [493, 115] on span "10" at bounding box center [496, 119] width 24 height 24
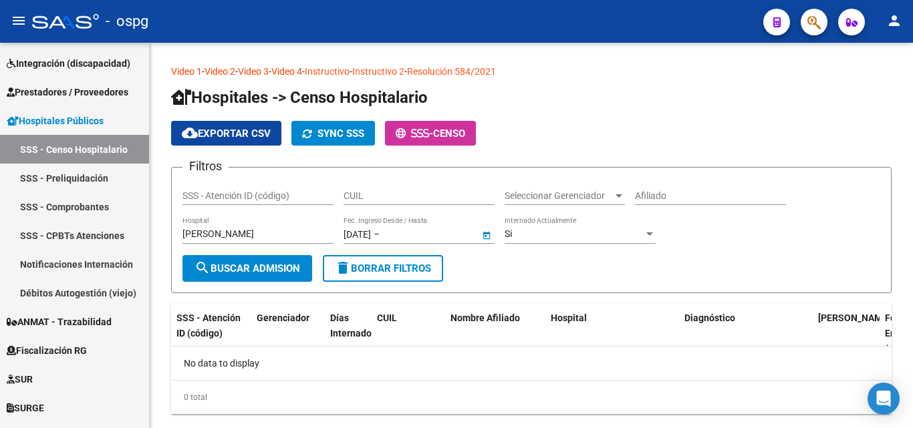
type input "[DATE]"
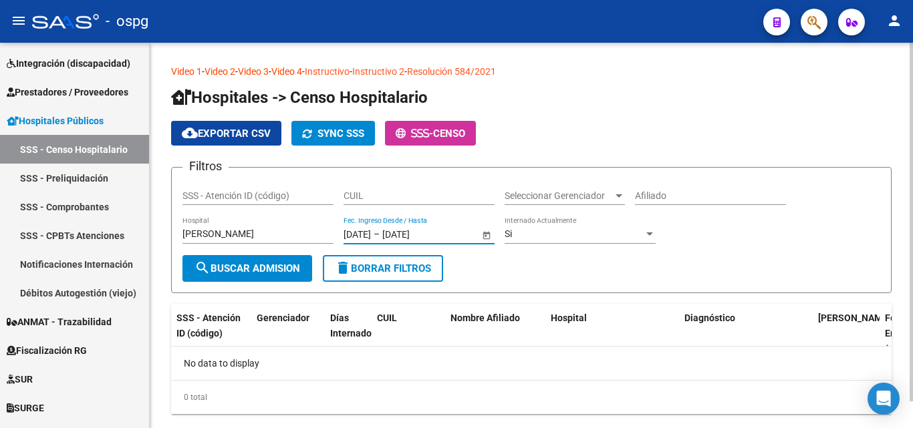
click at [281, 273] on span "search Buscar admision" at bounding box center [247, 269] width 106 height 12
click at [553, 237] on div "Si" at bounding box center [574, 234] width 139 height 11
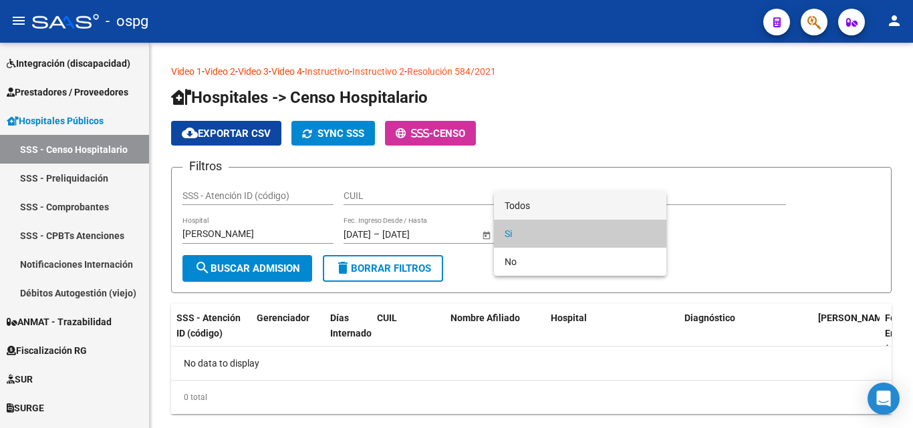
click at [539, 202] on span "Todos" at bounding box center [580, 206] width 151 height 28
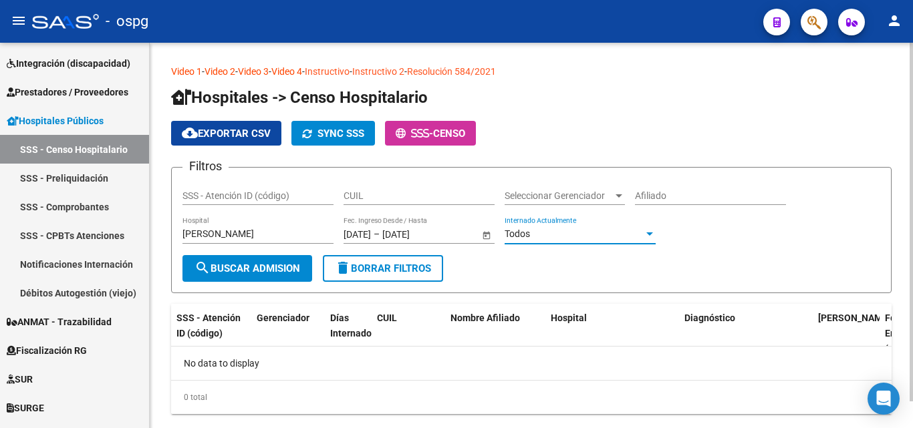
click at [228, 275] on button "search Buscar admision" at bounding box center [247, 268] width 130 height 27
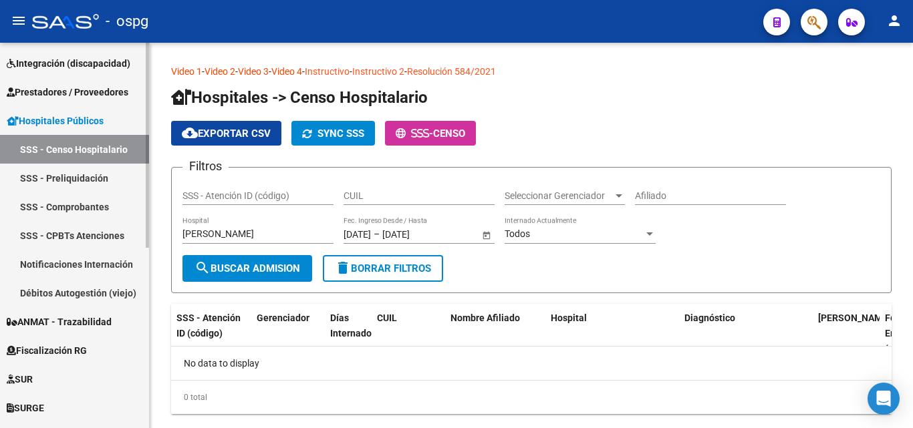
click at [111, 196] on link "SSS - Comprobantes" at bounding box center [74, 206] width 149 height 29
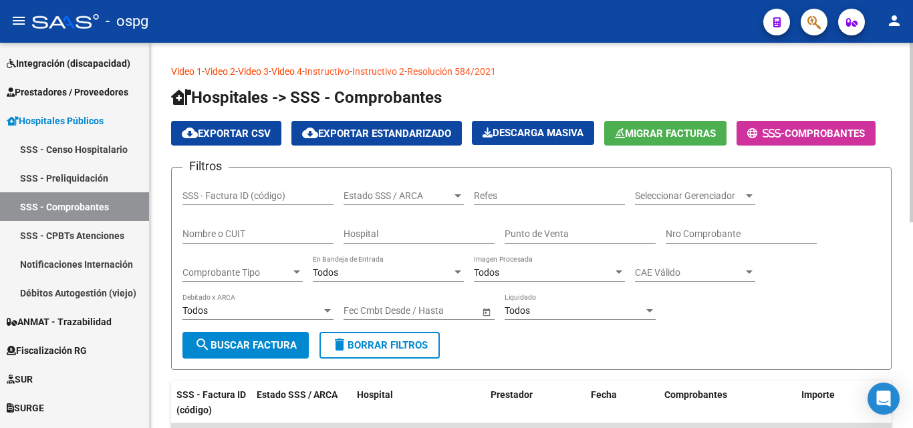
click at [246, 233] on input "Nombre o CUIT" at bounding box center [257, 234] width 151 height 11
paste input "30615915544"
type input "30615915544"
click at [408, 306] on input "text" at bounding box center [436, 310] width 65 height 11
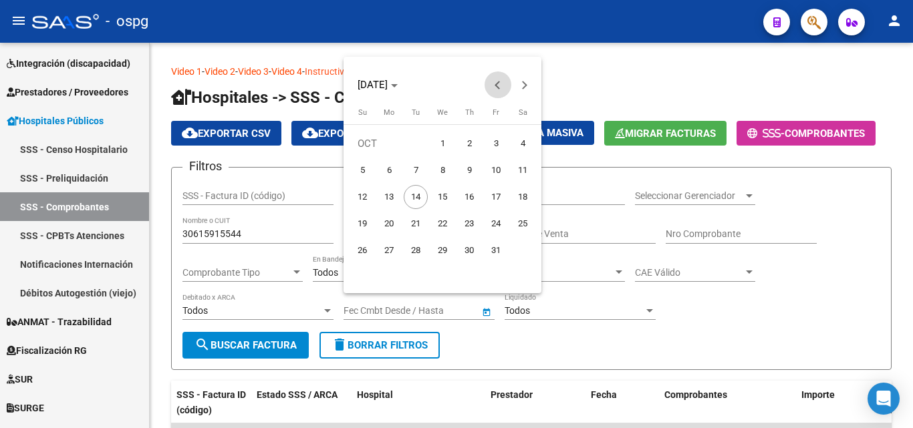
click at [495, 87] on span "Previous month" at bounding box center [498, 85] width 27 height 27
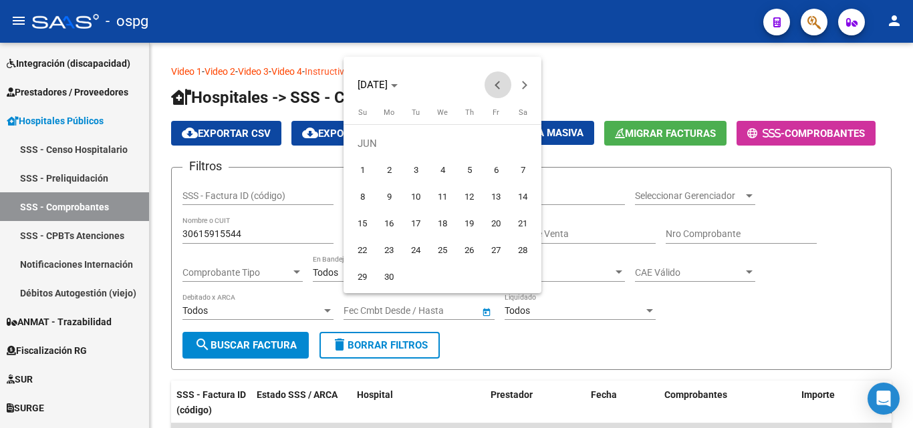
click at [495, 87] on span "Previous month" at bounding box center [498, 85] width 27 height 27
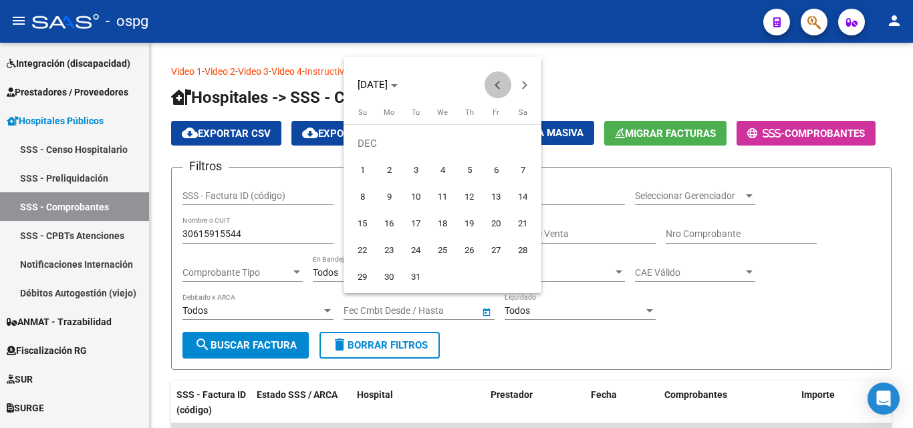
click at [495, 87] on span "Previous month" at bounding box center [498, 85] width 27 height 27
click at [495, 86] on button "Previous month" at bounding box center [498, 85] width 27 height 27
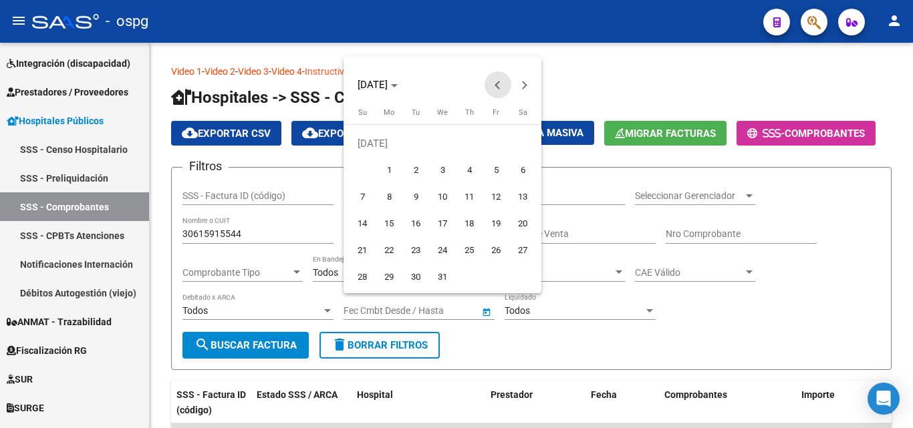
click at [452, 209] on button "10" at bounding box center [442, 197] width 27 height 27
type input "[DATE]"
click at [533, 81] on span "Next month" at bounding box center [524, 85] width 27 height 27
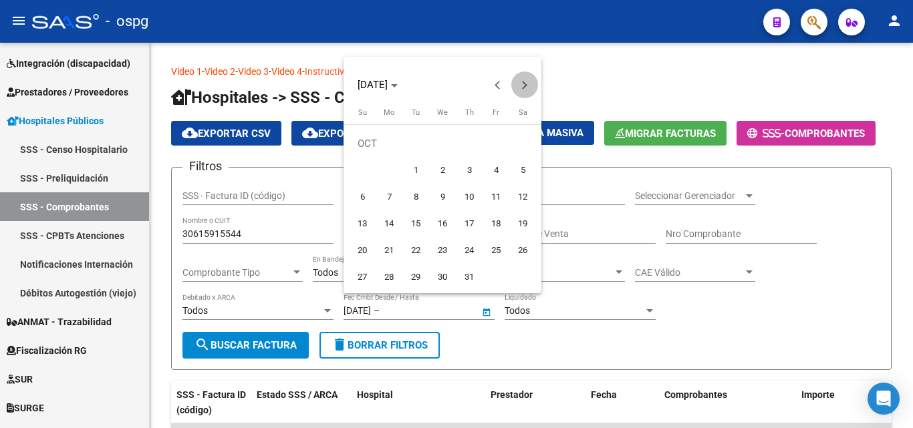
click at [533, 81] on span "Next month" at bounding box center [524, 85] width 27 height 27
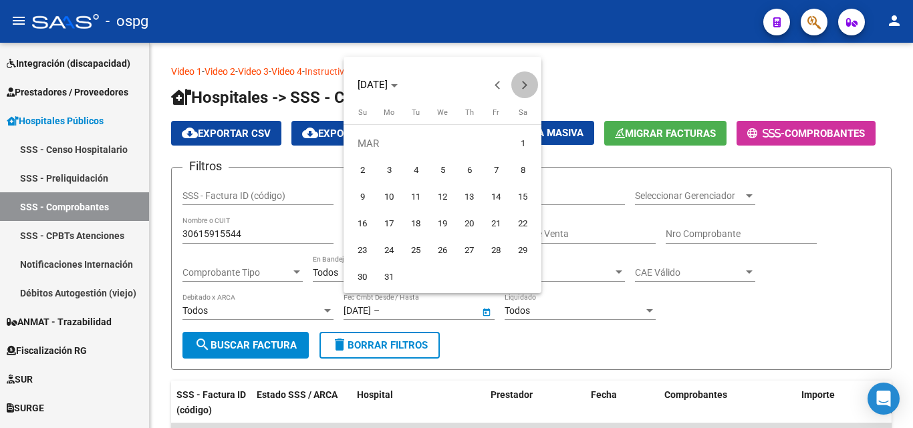
click at [533, 81] on span "Next month" at bounding box center [524, 85] width 27 height 27
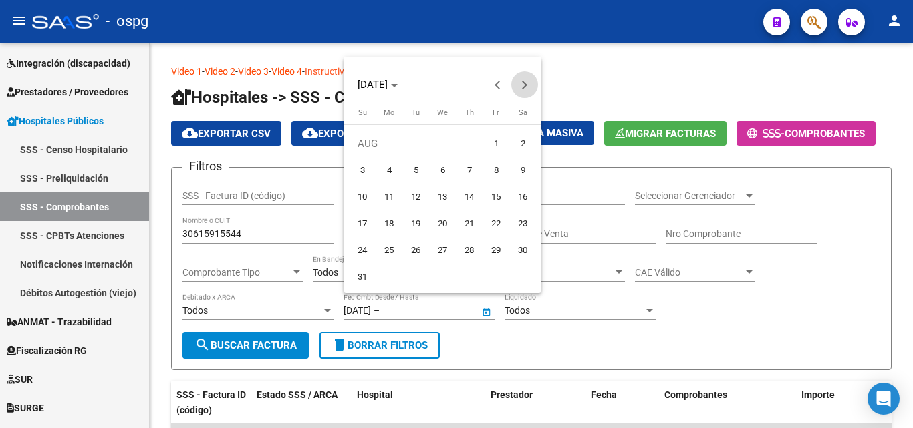
click at [533, 81] on span "Next month" at bounding box center [524, 85] width 27 height 27
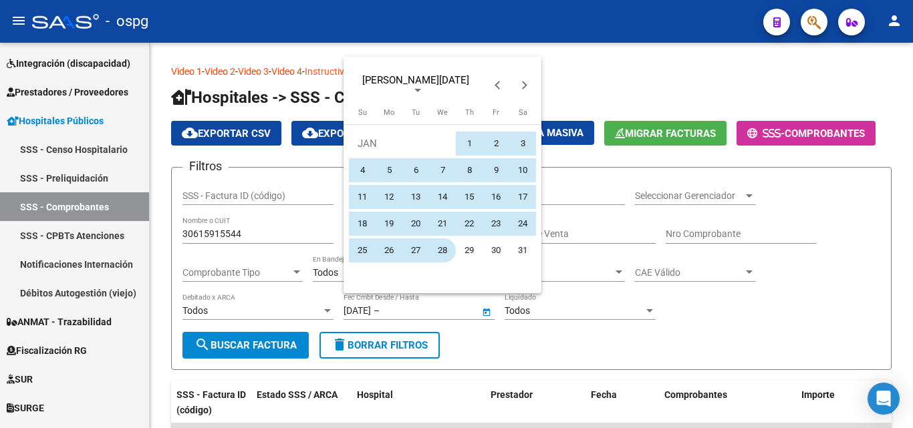
click at [429, 241] on button "28" at bounding box center [442, 250] width 27 height 27
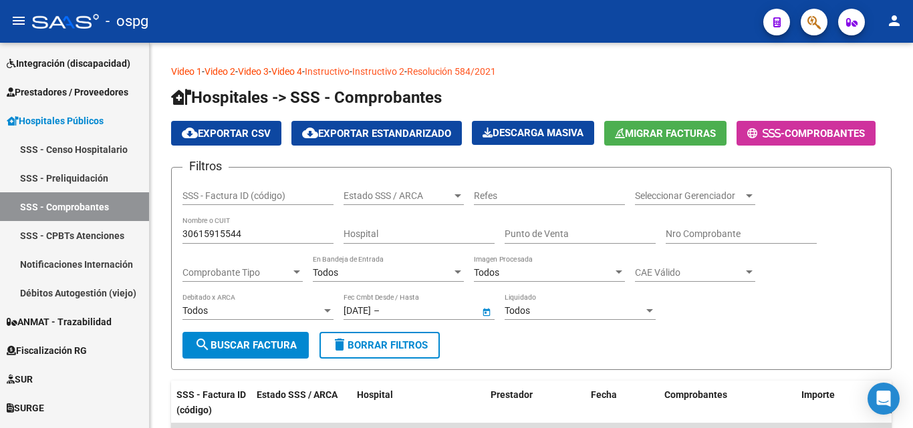
type input "[DATE]"
click at [275, 351] on span "search Buscar Factura" at bounding box center [245, 345] width 102 height 12
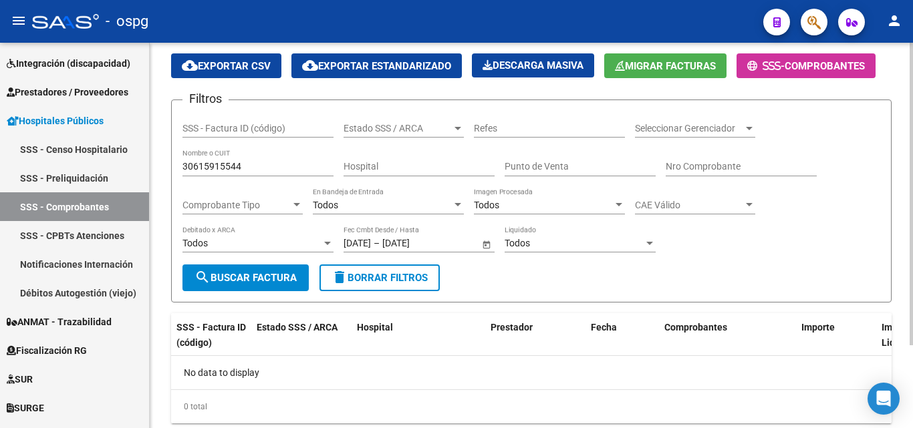
scroll to position [106, 0]
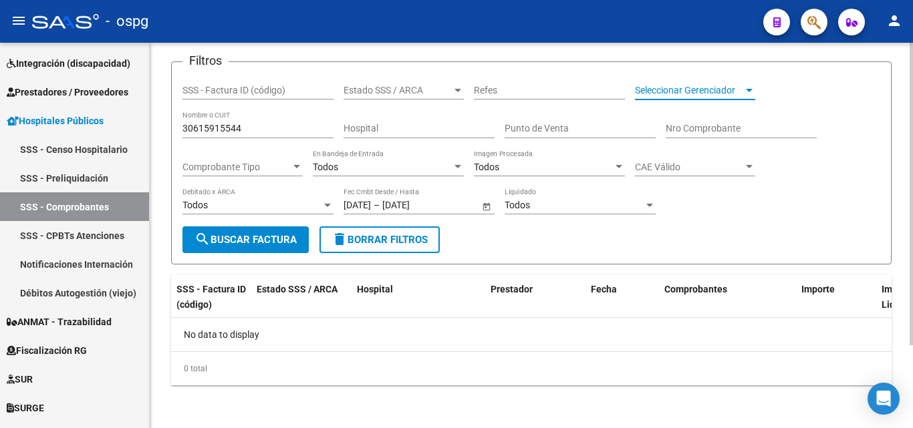
click at [702, 91] on span "Seleccionar Gerenciador" at bounding box center [689, 90] width 108 height 11
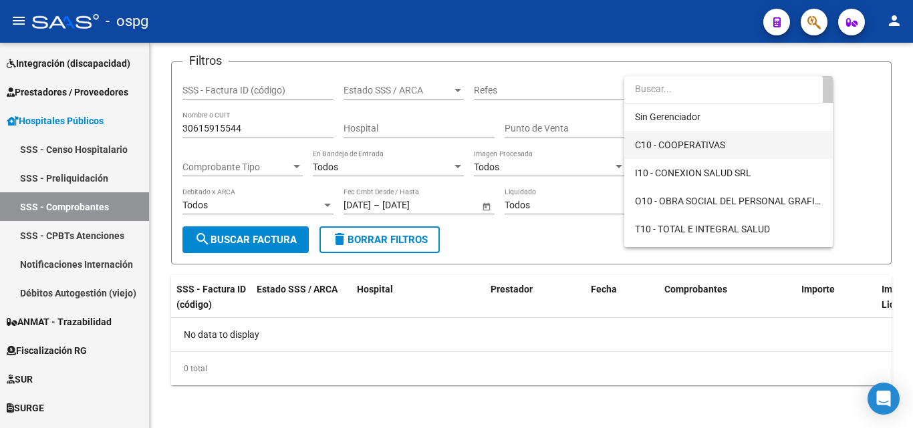
scroll to position [53, 0]
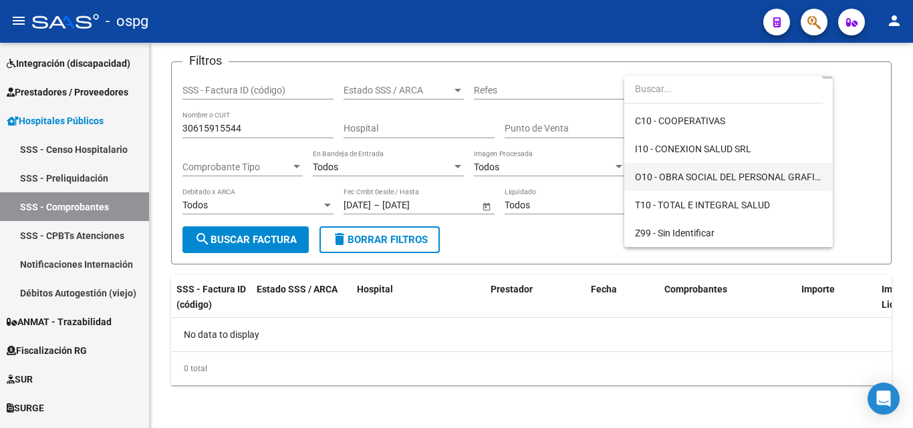
click at [724, 169] on span "O10 - OBRA SOCIAL DEL PERSONAL GRAFICO" at bounding box center [728, 177] width 187 height 28
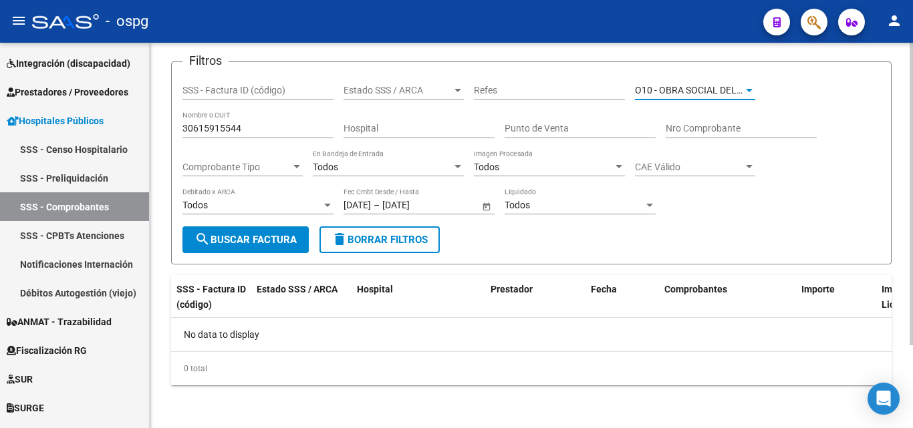
click at [229, 257] on form "Filtros SSS - Factura ID (código) Estado SSS / ARCA Estado SSS / ARCA Refes O10…" at bounding box center [531, 162] width 720 height 203
click at [234, 245] on span "search Buscar Factura" at bounding box center [245, 240] width 102 height 12
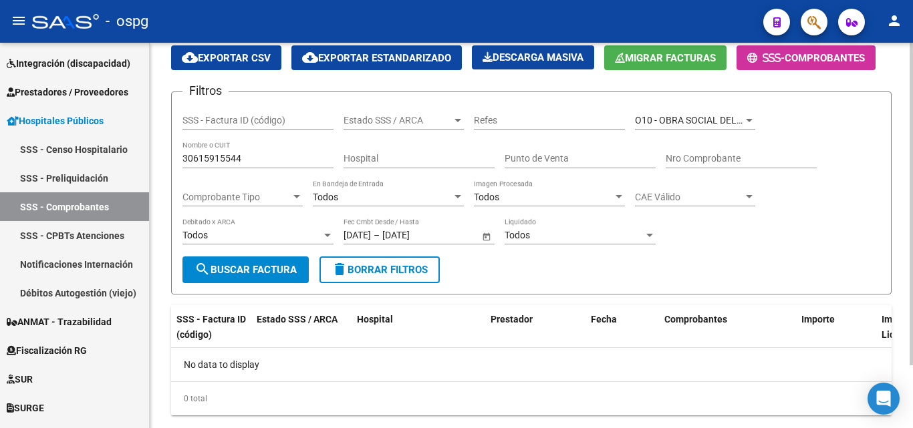
scroll to position [106, 0]
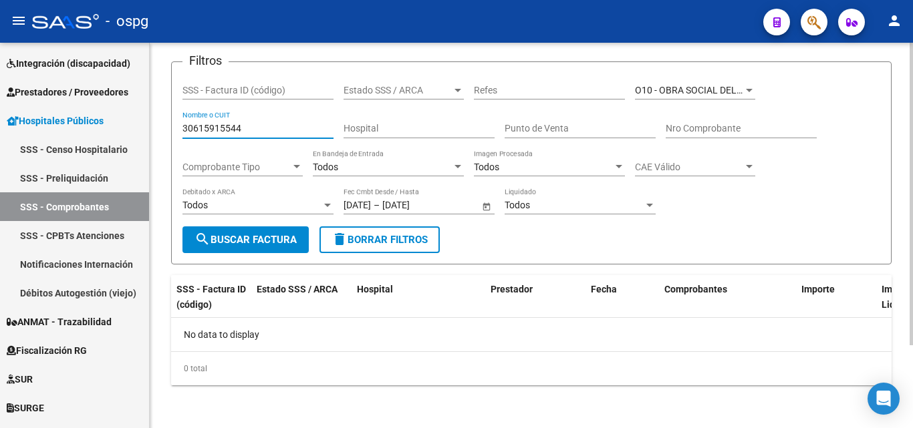
click at [255, 128] on input "30615915544" at bounding box center [257, 128] width 151 height 11
click at [236, 126] on input "30615915544" at bounding box center [257, 128] width 151 height 11
click at [194, 126] on input "3061591554-4" at bounding box center [257, 128] width 151 height 11
click at [248, 235] on span "search Buscar Factura" at bounding box center [245, 240] width 102 height 12
click at [241, 118] on div "30-61591554-4 Nombre o CUIT" at bounding box center [257, 125] width 151 height 27
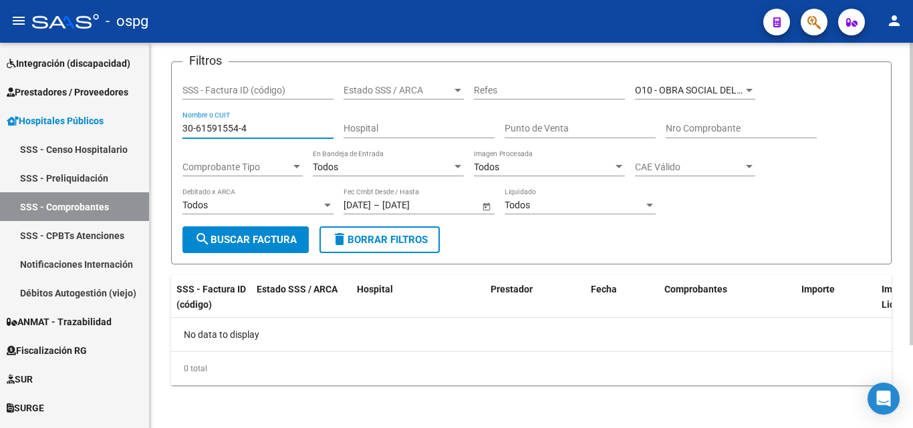
click at [244, 129] on input "30-61591554-4" at bounding box center [257, 128] width 151 height 11
type input "30615915544"
click at [820, 15] on icon "button" at bounding box center [813, 22] width 13 height 15
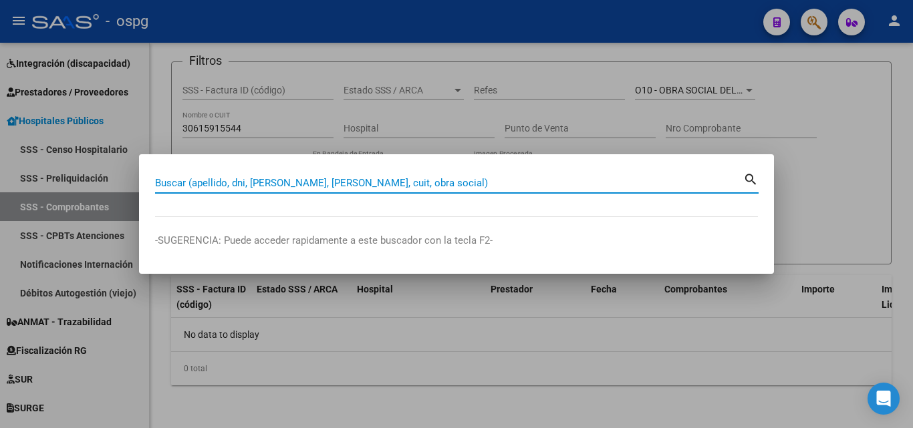
click at [402, 180] on input "Buscar (apellido, dni, [PERSON_NAME], [PERSON_NAME], cuit, obra social)" at bounding box center [449, 183] width 588 height 12
paste input "30615915544"
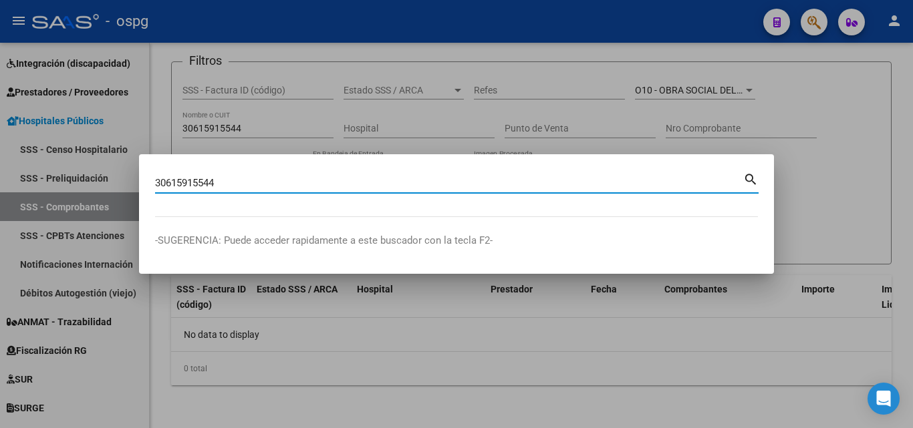
type input "30615915544"
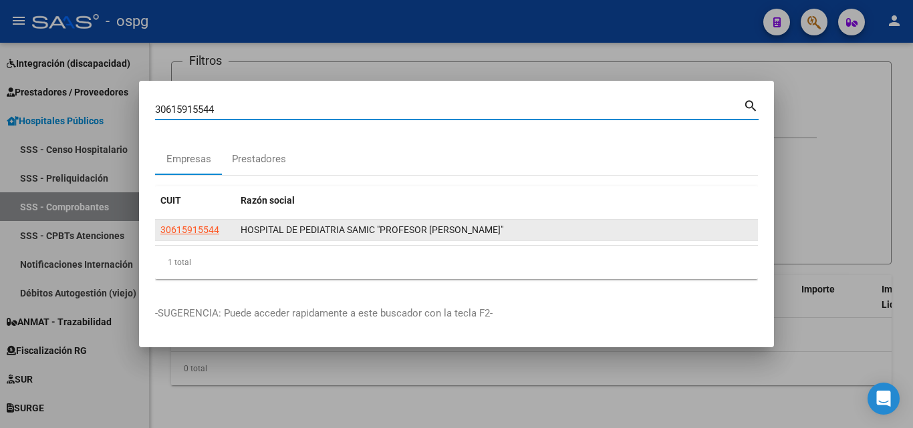
click at [295, 227] on span "HOSPITAL DE PEDIATRIA SAMIC "PROFESOR [PERSON_NAME]"" at bounding box center [372, 230] width 263 height 11
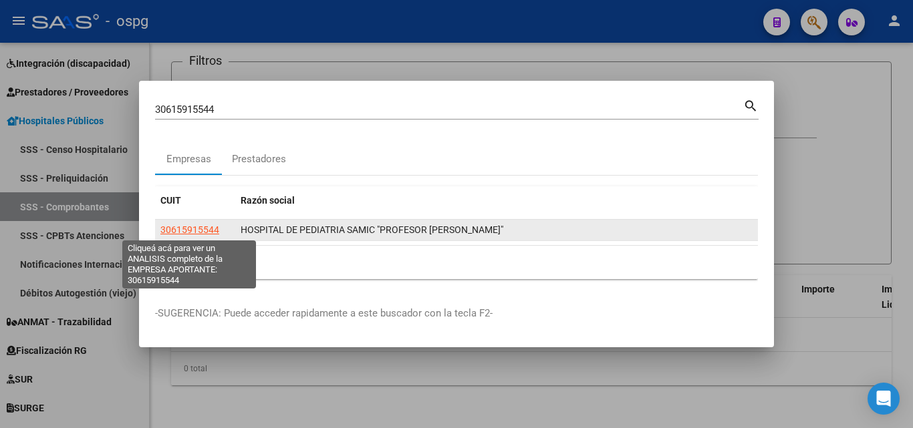
click at [209, 227] on span "30615915544" at bounding box center [189, 230] width 59 height 11
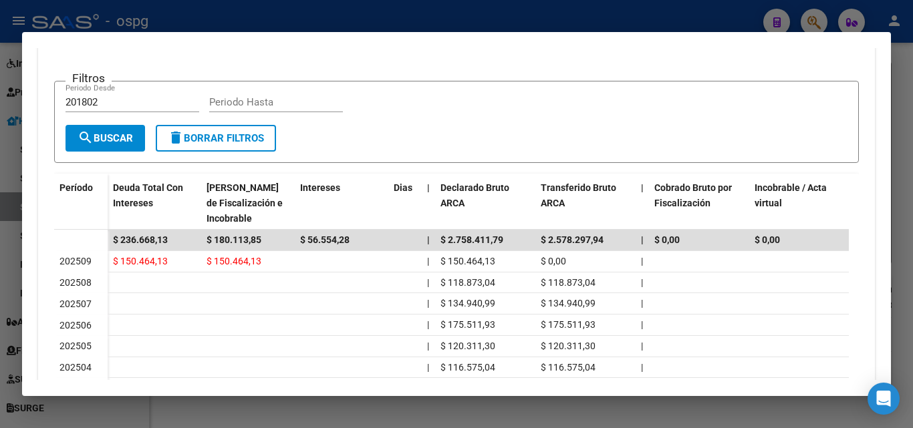
scroll to position [255, 0]
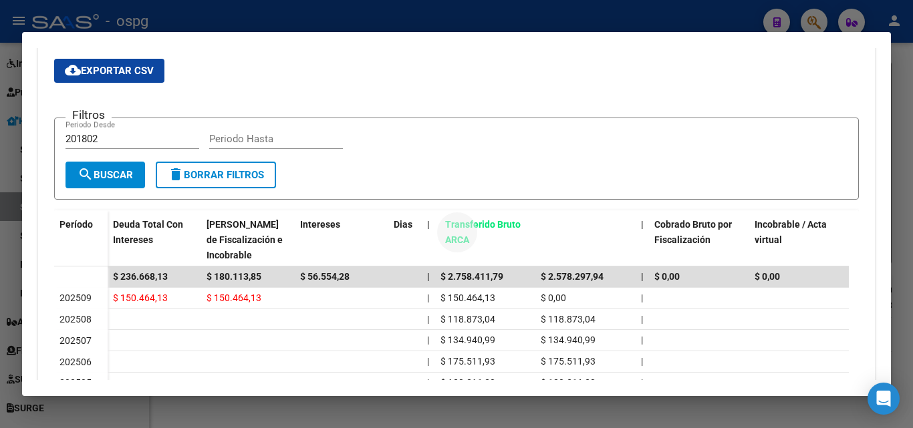
drag, startPoint x: 582, startPoint y: 231, endPoint x: 459, endPoint y: 232, distance: 123.0
drag, startPoint x: 490, startPoint y: 232, endPoint x: 573, endPoint y: 232, distance: 82.9
click at [573, 232] on div "Deuda Total Con Intereses Deuda Bruta Neto de Fiscalización e Incobrable Intere…" at bounding box center [906, 240] width 1597 height 59
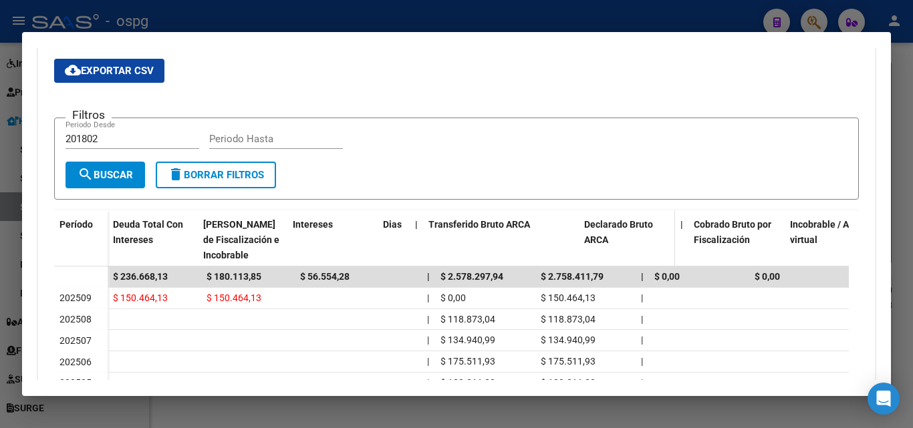
click at [589, 224] on span "Declarado Bruto ARCA" at bounding box center [618, 232] width 69 height 26
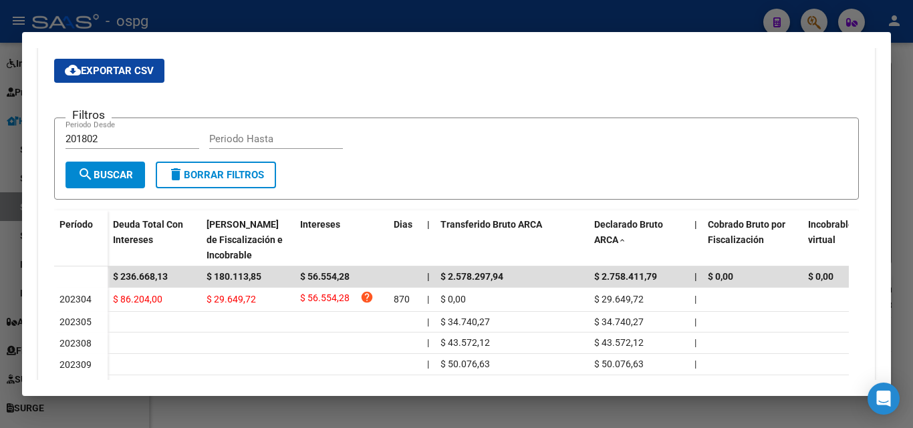
click at [129, 72] on span "cloud_download Exportar CSV" at bounding box center [109, 71] width 89 height 12
